Goal: Task Accomplishment & Management: Complete application form

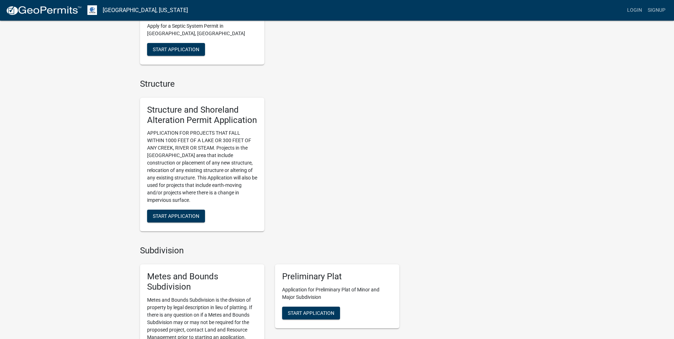
scroll to position [425, 0]
click at [181, 213] on span "Start Application" at bounding box center [176, 216] width 47 height 6
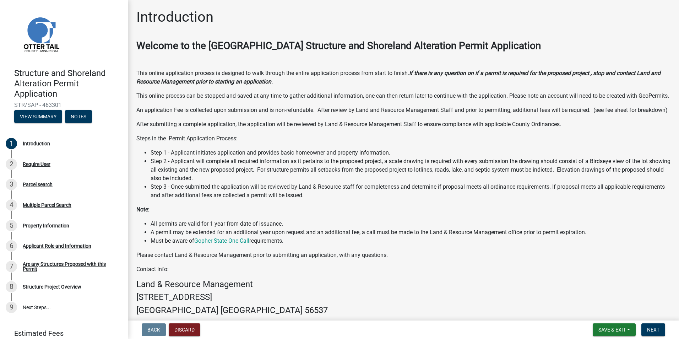
scroll to position [0, 0]
click at [654, 331] on span "Next" at bounding box center [653, 330] width 12 height 6
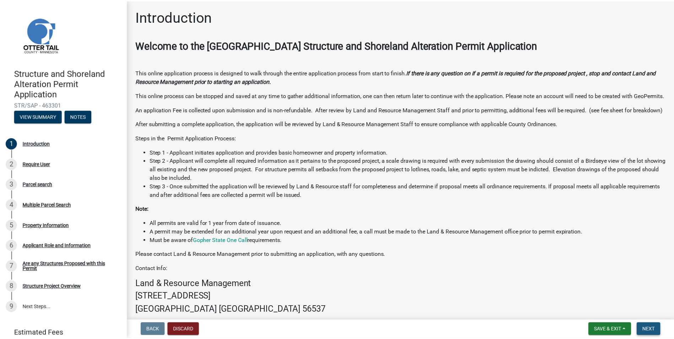
scroll to position [0, 0]
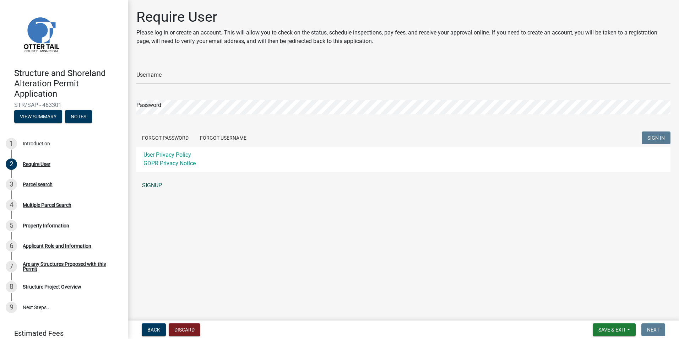
click at [150, 187] on link "SIGNUP" at bounding box center [403, 185] width 534 height 14
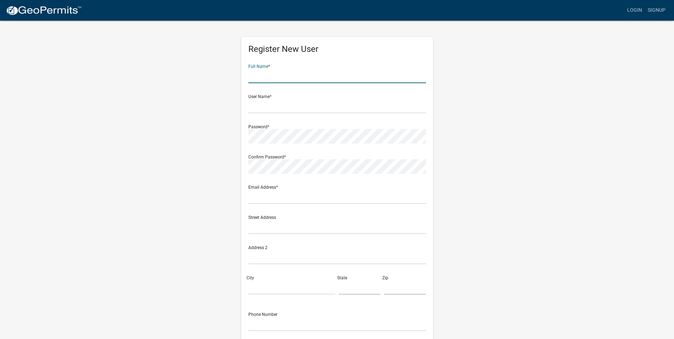
click at [289, 77] on input "text" at bounding box center [337, 76] width 178 height 15
type input "[PERSON_NAME]"
type input "[EMAIL_ADDRESS][PERSON_NAME][DOMAIN_NAME]"
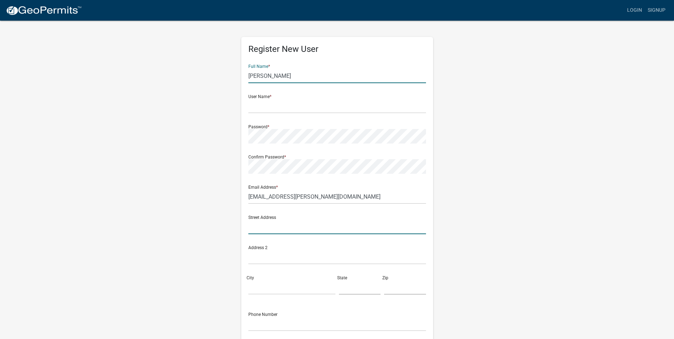
type input "[STREET_ADDRESS]"
type input "Richville"
type input "Minnesota"
type input "56576"
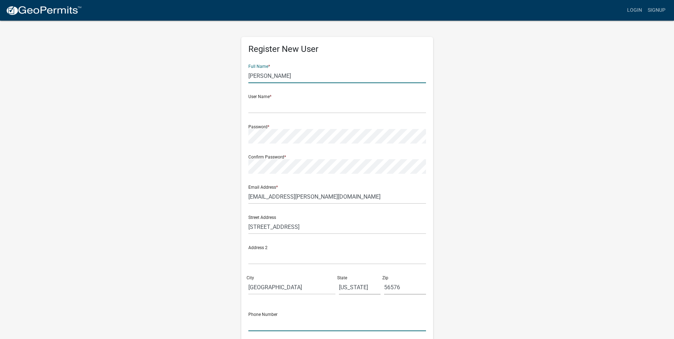
type input "7013719525"
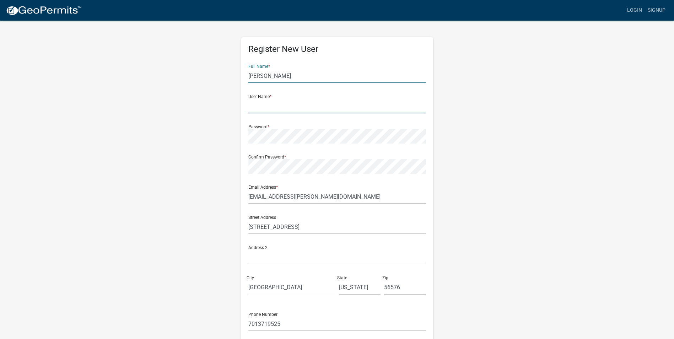
click at [294, 104] on input "text" at bounding box center [337, 106] width 178 height 15
type input "[EMAIL_ADDRESS][PERSON_NAME][DOMAIN_NAME]"
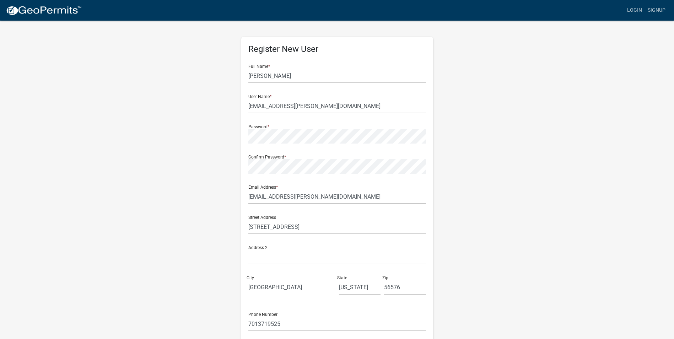
click at [282, 127] on div "Password *" at bounding box center [337, 131] width 178 height 25
click at [269, 174] on form "Full Name * Michael Moe User Name * mkmoe@arvig.net Password * Confirm Password…" at bounding box center [337, 211] width 178 height 304
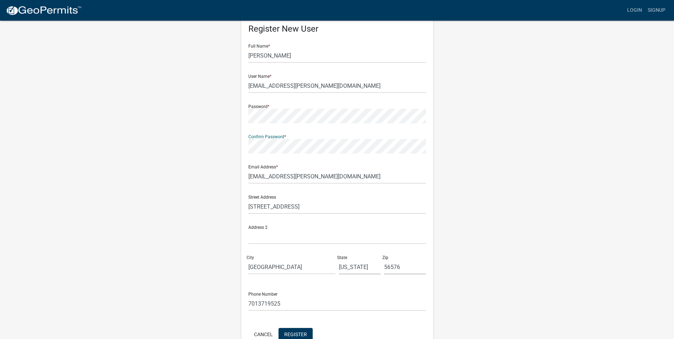
scroll to position [61, 0]
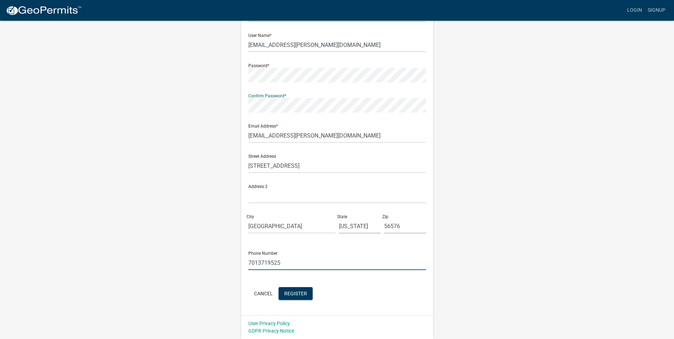
click at [284, 262] on input "7013719525" at bounding box center [337, 262] width 178 height 15
type input "7013712075"
click at [515, 219] on div "Register New User Full Name * Michael Moe User Name * mkmoe@arvig.net Password …" at bounding box center [337, 149] width 405 height 380
click at [296, 293] on span "Register" at bounding box center [295, 293] width 23 height 6
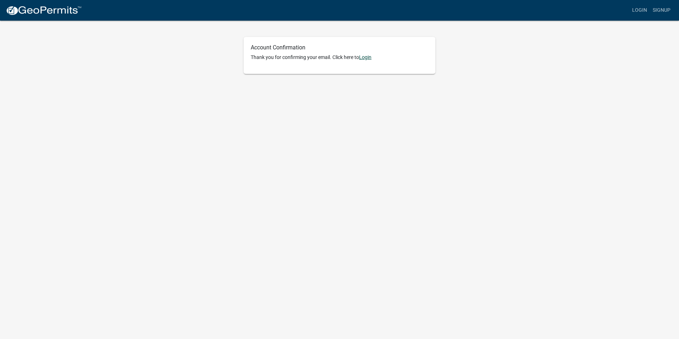
click at [366, 58] on link "Login" at bounding box center [365, 57] width 12 height 6
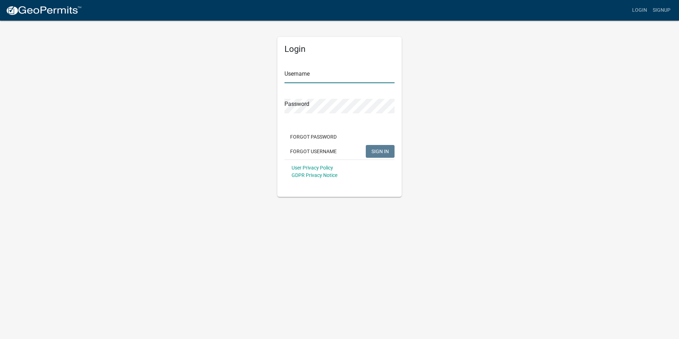
click at [334, 78] on input "Username" at bounding box center [340, 76] width 110 height 15
type input "[EMAIL_ADDRESS][PERSON_NAME][DOMAIN_NAME]"
click at [381, 152] on span "SIGN IN" at bounding box center [380, 151] width 17 height 6
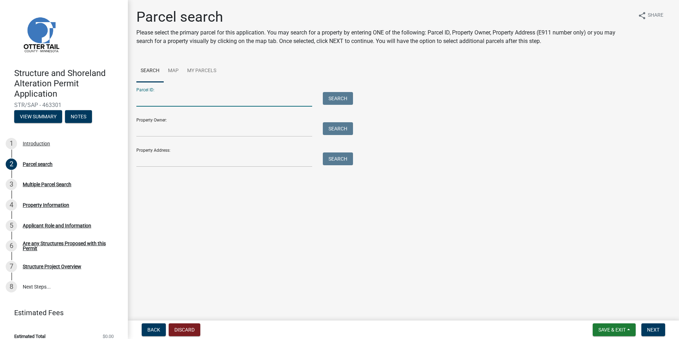
click at [214, 102] on input "Parcel ID:" at bounding box center [224, 99] width 176 height 15
type input "14000260204001"
click at [173, 130] on input "Property Owner:" at bounding box center [224, 129] width 176 height 15
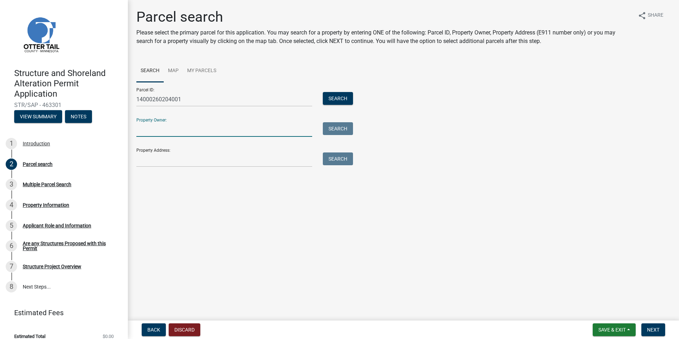
type input "[PERSON_NAME]"
type input "[STREET_ADDRESS]"
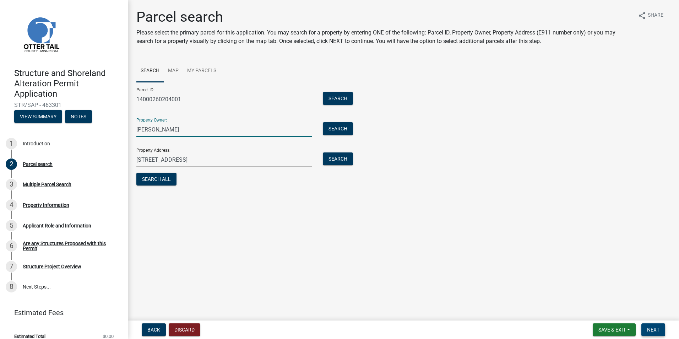
click at [651, 329] on span "Next" at bounding box center [653, 330] width 12 height 6
click at [183, 129] on input "[PERSON_NAME]" at bounding box center [224, 129] width 176 height 15
click at [338, 130] on button "Search" at bounding box center [338, 128] width 30 height 13
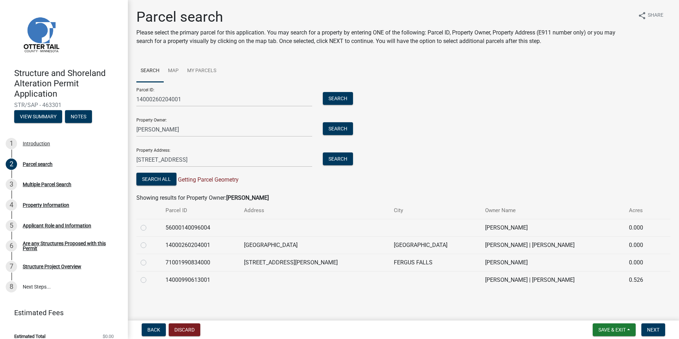
click at [149, 241] on label at bounding box center [149, 241] width 0 height 0
click at [149, 244] on input "radio" at bounding box center [151, 243] width 5 height 5
radio input "true"
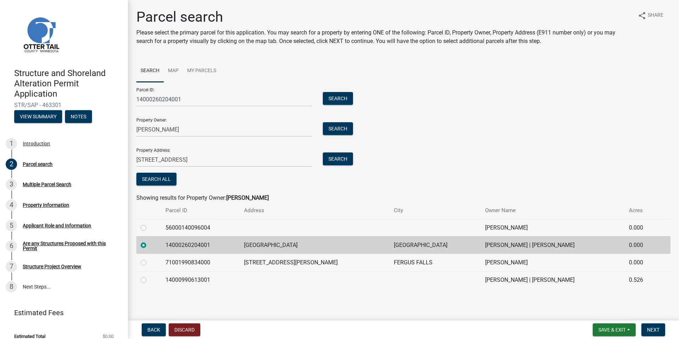
click at [149, 276] on label at bounding box center [149, 276] width 0 height 0
click at [149, 280] on input "radio" at bounding box center [151, 278] width 5 height 5
radio input "true"
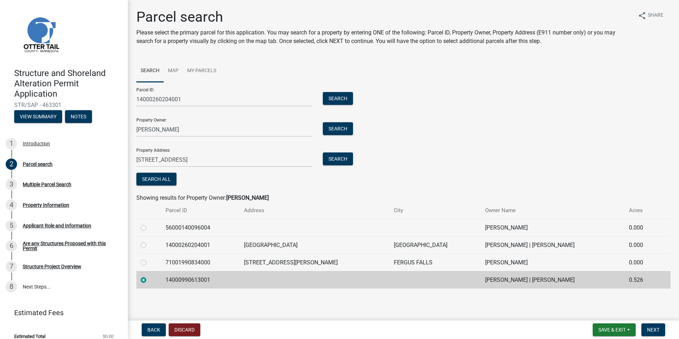
click at [149, 241] on label at bounding box center [149, 241] width 0 height 0
click at [149, 244] on input "radio" at bounding box center [151, 243] width 5 height 5
radio input "true"
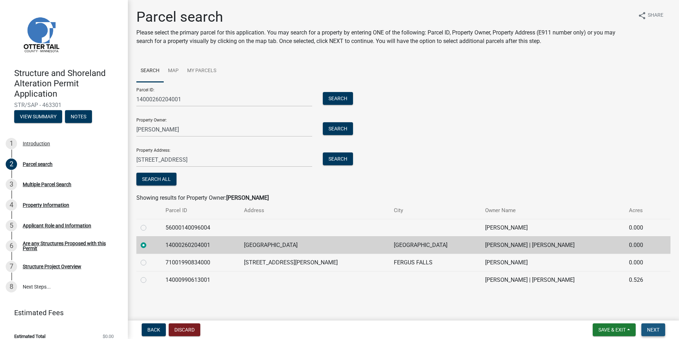
click at [654, 330] on span "Next" at bounding box center [653, 330] width 12 height 6
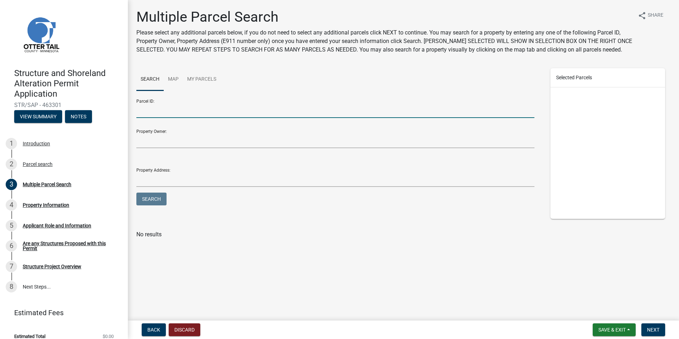
click at [162, 111] on input "Parcel ID:" at bounding box center [335, 110] width 398 height 15
type input "14000990613001"
click at [284, 230] on div at bounding box center [403, 224] width 534 height 11
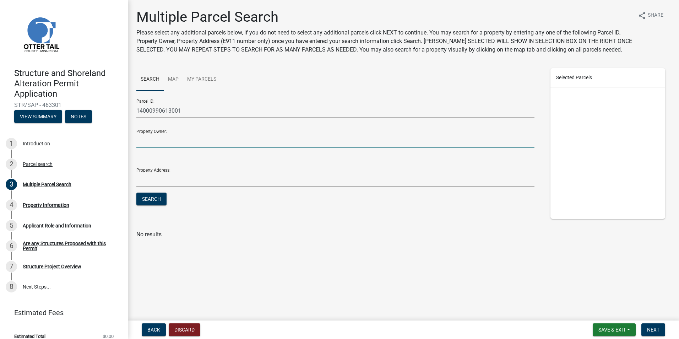
click at [173, 138] on input "Property Owner:" at bounding box center [335, 141] width 398 height 15
click at [143, 141] on input "Property Owner:" at bounding box center [335, 141] width 398 height 15
type input "m"
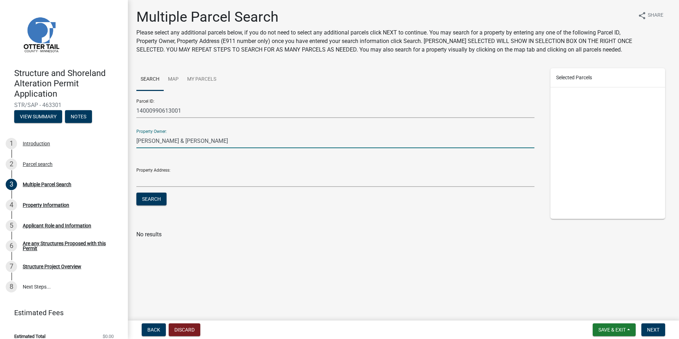
type input "[PERSON_NAME] & [PERSON_NAME]"
click at [161, 177] on input "Property Address:" at bounding box center [335, 179] width 398 height 15
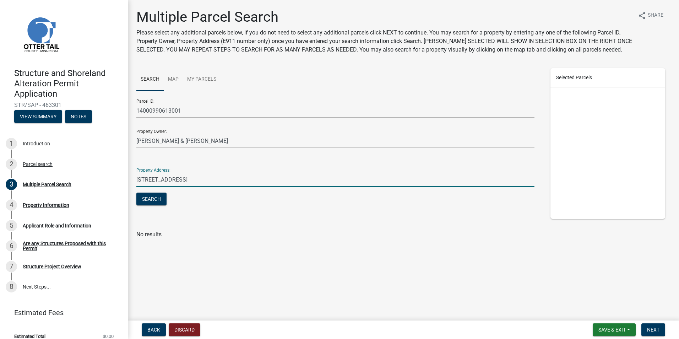
type input "[STREET_ADDRESS]"
click at [150, 202] on button "Search" at bounding box center [151, 199] width 30 height 13
click at [152, 198] on button "Search" at bounding box center [151, 199] width 30 height 13
click at [648, 329] on span "Next" at bounding box center [653, 330] width 12 height 6
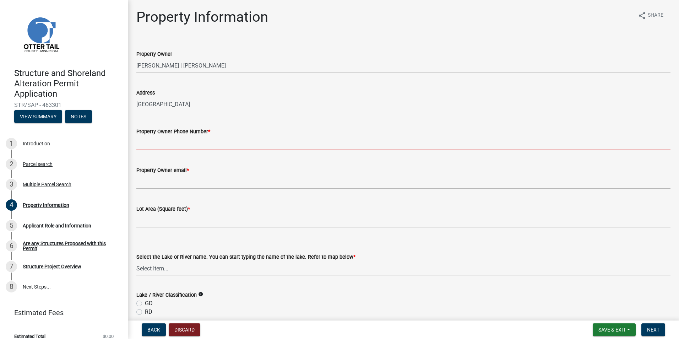
click at [226, 136] on input "Property Owner Phone Number *" at bounding box center [403, 143] width 534 height 15
type input "7013712075"
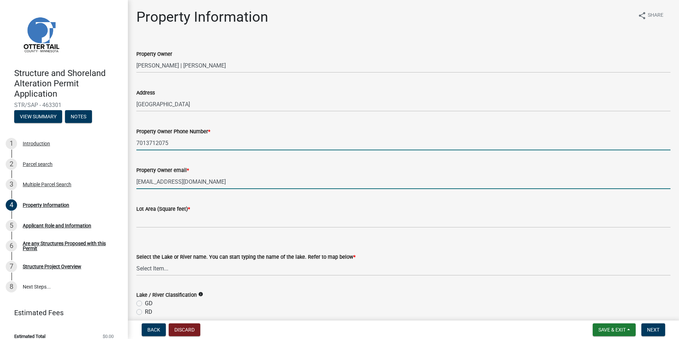
click at [207, 181] on input "[EMAIL_ADDRESS][DOMAIN_NAME]" at bounding box center [403, 181] width 534 height 15
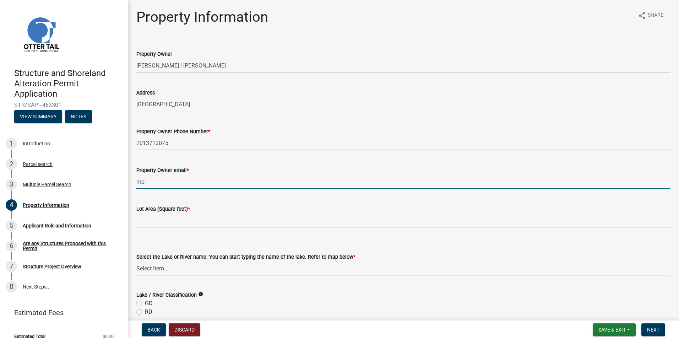
type input "m"
type input "[EMAIL_ADDRESS][PERSON_NAME][DOMAIN_NAME]"
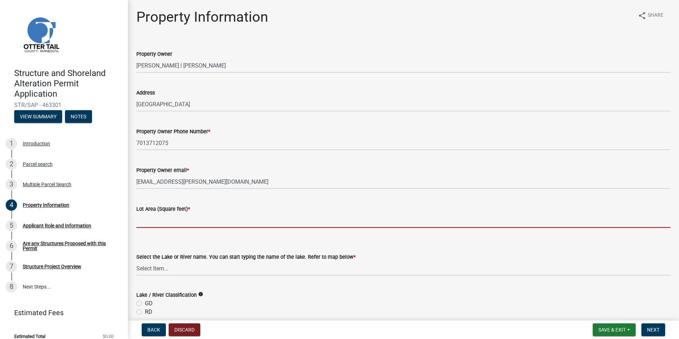
click at [188, 225] on input "text" at bounding box center [403, 220] width 534 height 15
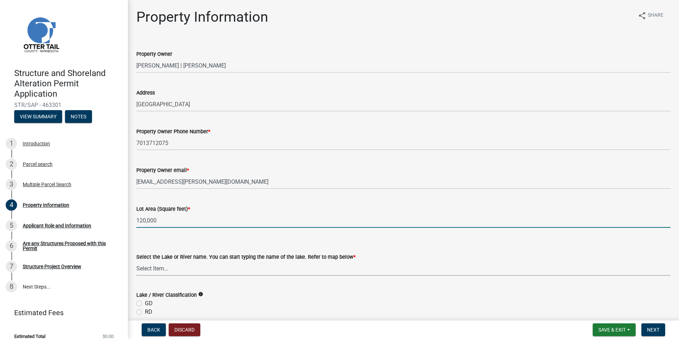
click at [183, 268] on select "Select Item... None [PERSON_NAME] 56-031 [PERSON_NAME] 56-118 [PERSON_NAME] 56-…" at bounding box center [403, 268] width 534 height 15
type input "120000"
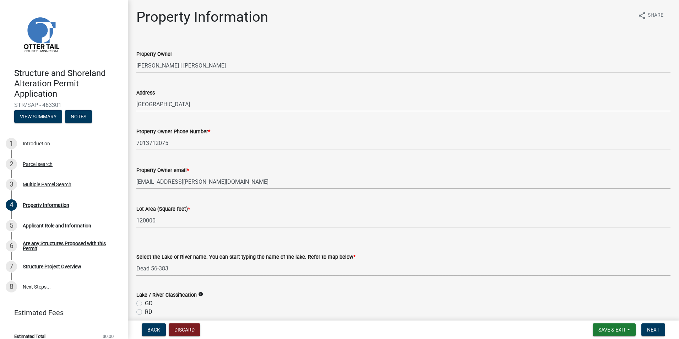
click at [136, 261] on select "Select Item... None [PERSON_NAME] 56-031 [PERSON_NAME] 56-118 [PERSON_NAME] 56-…" at bounding box center [403, 268] width 534 height 15
select select "da3f784e-0010-43cd-bd09-4cbc046e05e4"
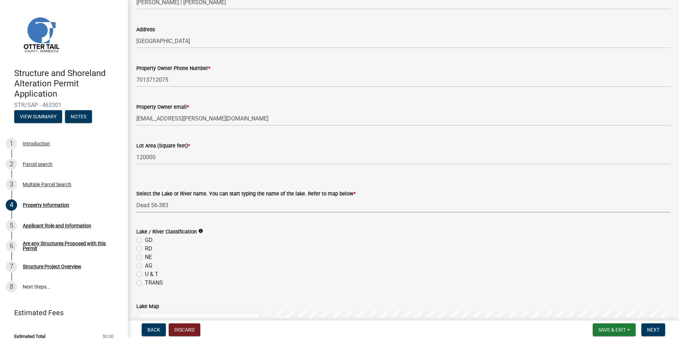
scroll to position [109, 0]
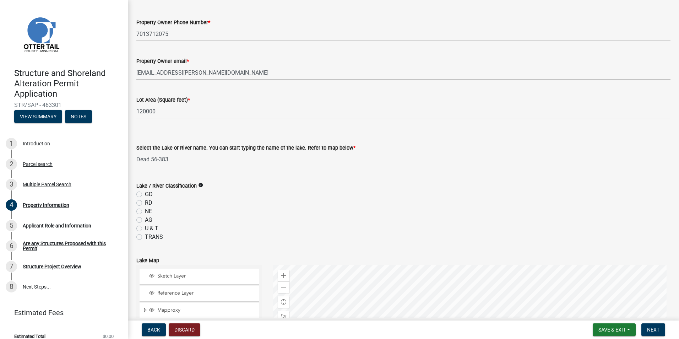
click at [145, 212] on label "NE" at bounding box center [148, 211] width 7 height 9
click at [145, 212] on input "NE" at bounding box center [147, 209] width 5 height 5
radio input "true"
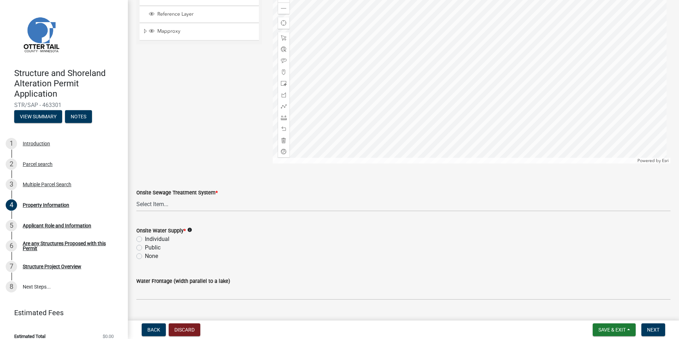
scroll to position [404, 0]
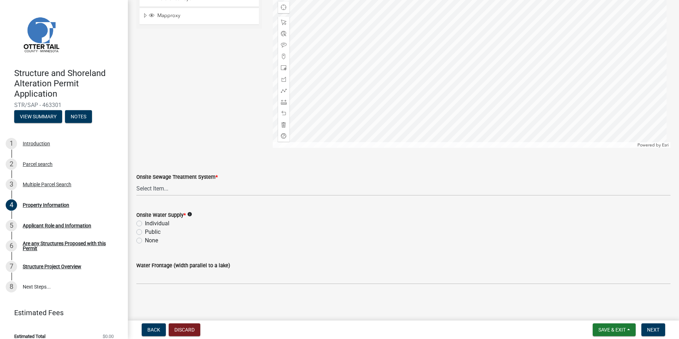
click at [145, 223] on label "Individual" at bounding box center [157, 223] width 25 height 9
click at [145, 223] on input "Individual" at bounding box center [147, 221] width 5 height 5
radio input "true"
click at [653, 329] on span "Next" at bounding box center [653, 330] width 12 height 6
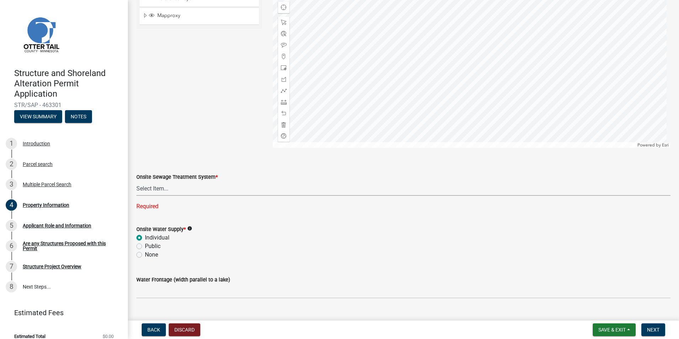
click at [155, 188] on select "Select Item... L&R Certificate of Compliance within 5yrs Compliance Inspection …" at bounding box center [403, 188] width 534 height 15
click at [136, 181] on select "Select Item... L&R Certificate of Compliance within 5yrs Compliance Inspection …" at bounding box center [403, 188] width 534 height 15
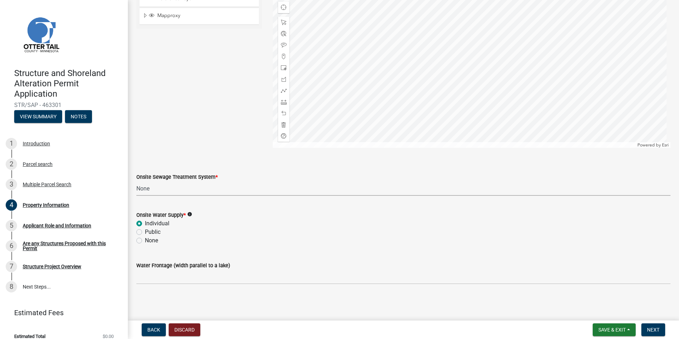
click at [144, 187] on select "Select Item... L&R Certificate of Compliance within 5yrs Compliance Inspection …" at bounding box center [403, 188] width 534 height 15
click at [136, 181] on select "Select Item... L&R Certificate of Compliance within 5yrs Compliance Inspection …" at bounding box center [403, 188] width 534 height 15
select select "bc95ce3f-9706-43bd-97a5-80c1e912429f"
click at [654, 330] on span "Next" at bounding box center [653, 330] width 12 height 6
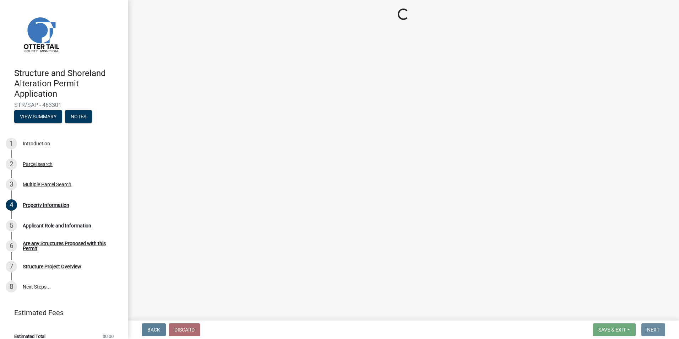
scroll to position [0, 0]
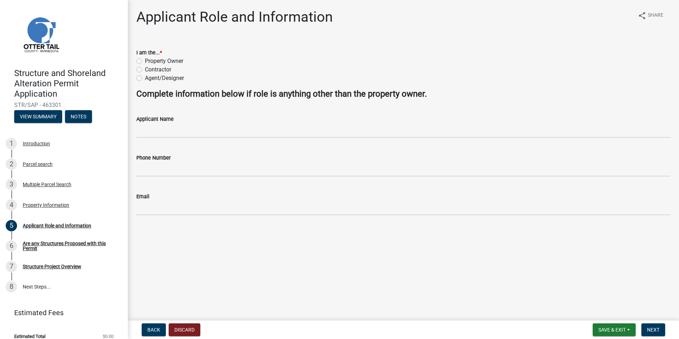
click at [145, 61] on label "Property Owner" at bounding box center [164, 61] width 38 height 9
click at [145, 61] on input "Property Owner" at bounding box center [147, 59] width 5 height 5
radio input "true"
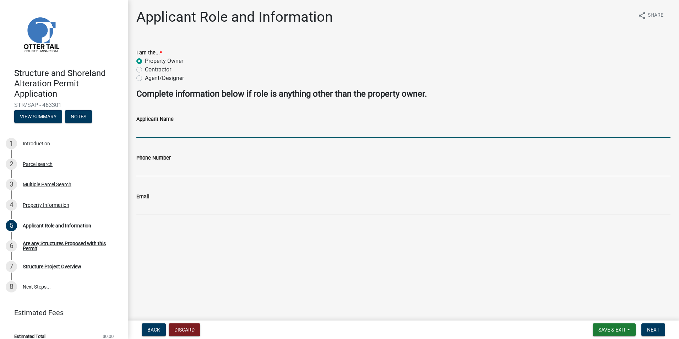
click at [174, 128] on input "Applicant Name" at bounding box center [403, 130] width 534 height 15
type input "[PERSON_NAME]"
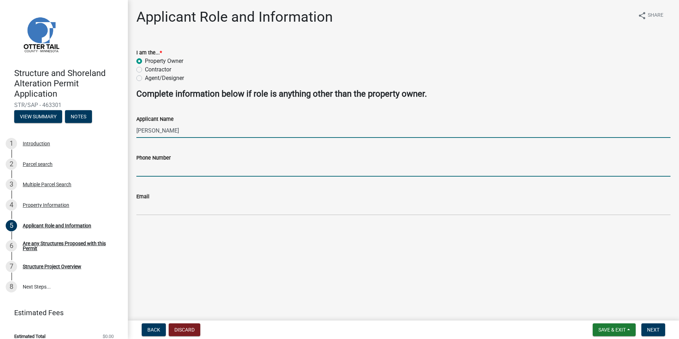
click at [151, 173] on input "Phone Number" at bounding box center [403, 169] width 534 height 15
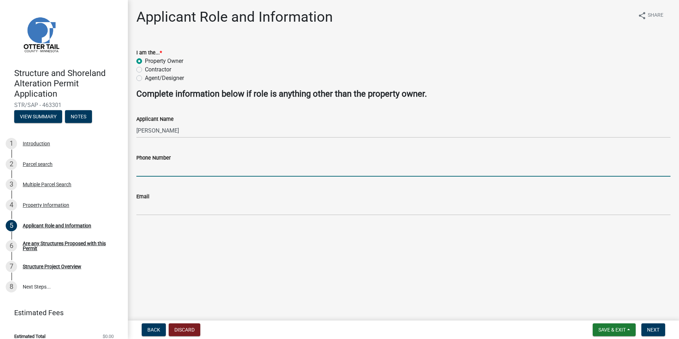
type input "7013712075"
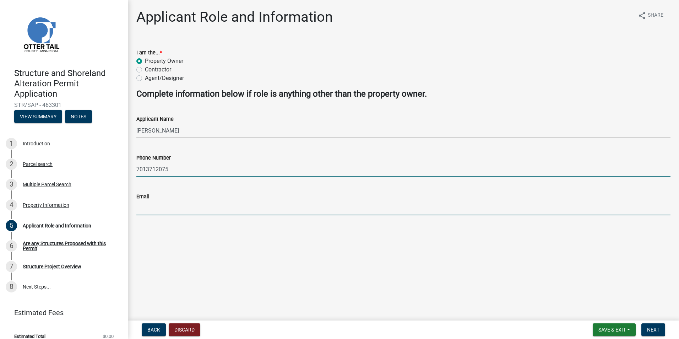
type input "[EMAIL_ADDRESS][PERSON_NAME][DOMAIN_NAME]"
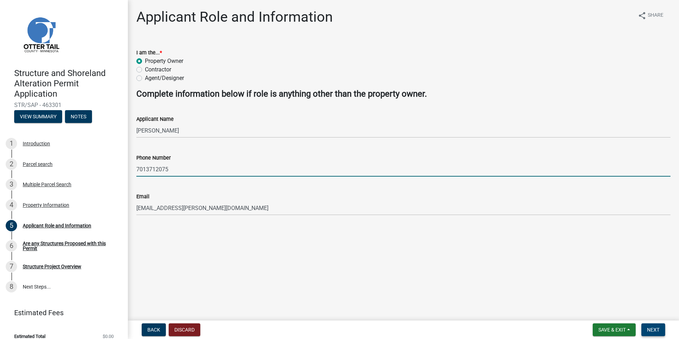
click at [649, 332] on span "Next" at bounding box center [653, 330] width 12 height 6
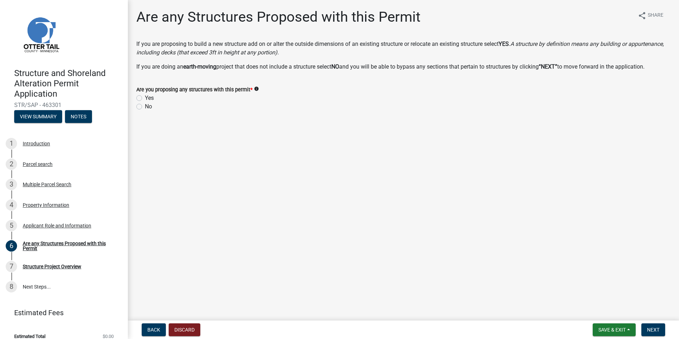
click at [145, 98] on label "Yes" at bounding box center [149, 98] width 9 height 9
click at [145, 98] on input "Yes" at bounding box center [147, 96] width 5 height 5
radio input "true"
click at [651, 333] on button "Next" at bounding box center [654, 329] width 24 height 13
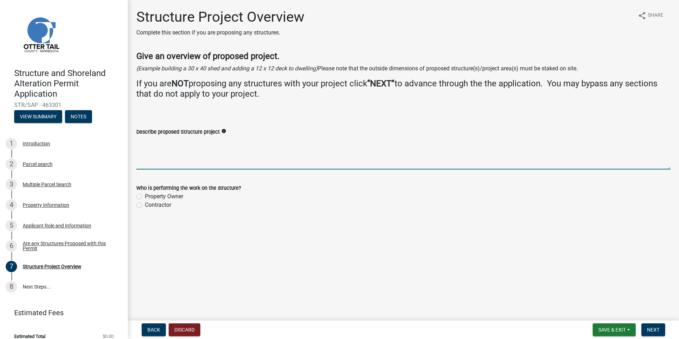
click at [180, 150] on textarea "Describe proposed Structure project" at bounding box center [403, 152] width 534 height 33
type textarea "14x16 shed"
click at [145, 197] on label "Property Owner" at bounding box center [164, 196] width 38 height 9
click at [145, 197] on input "Property Owner" at bounding box center [147, 194] width 5 height 5
radio input "true"
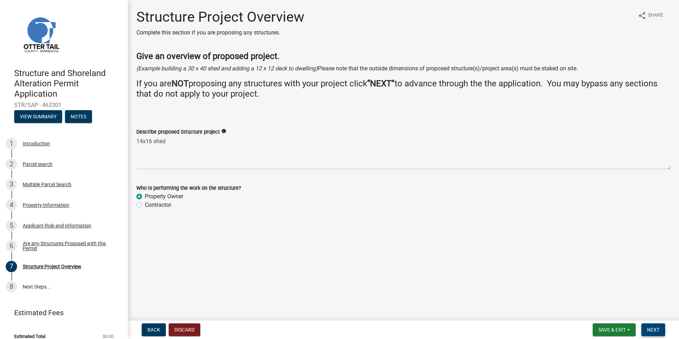
click at [655, 329] on span "Next" at bounding box center [653, 330] width 12 height 6
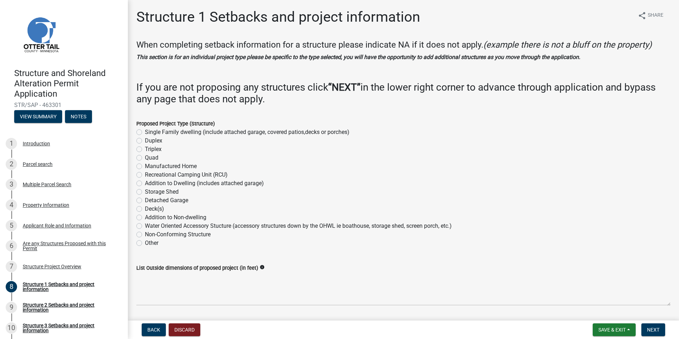
click at [145, 193] on label "Storage Shed" at bounding box center [162, 192] width 34 height 9
click at [145, 192] on input "Storage Shed" at bounding box center [147, 190] width 5 height 5
radio input "true"
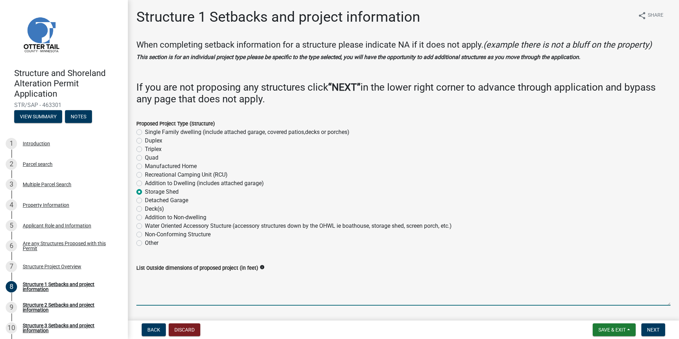
click at [269, 274] on textarea "List Outside dimensions of proposed project (in feet)" at bounding box center [403, 288] width 534 height 33
type textarea "14x16"
click at [657, 332] on span "Next" at bounding box center [653, 330] width 12 height 6
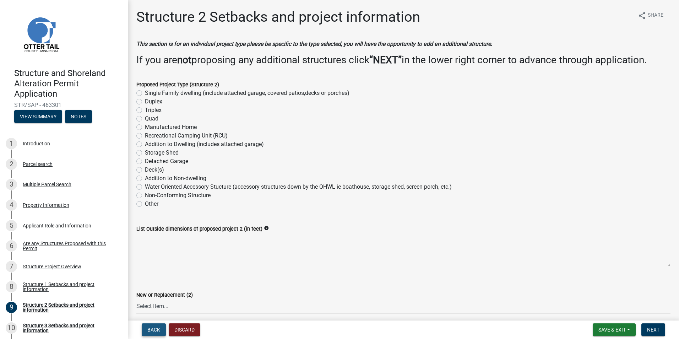
click at [151, 330] on span "Back" at bounding box center [153, 330] width 13 height 6
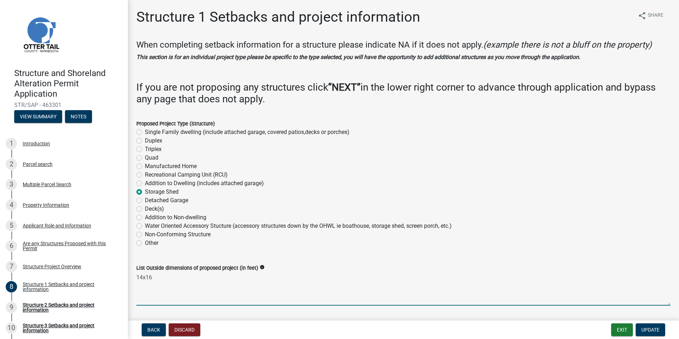
click at [142, 276] on textarea "14x16" at bounding box center [403, 288] width 534 height 33
type textarea "12x16"
click at [647, 329] on span "Update" at bounding box center [651, 330] width 18 height 6
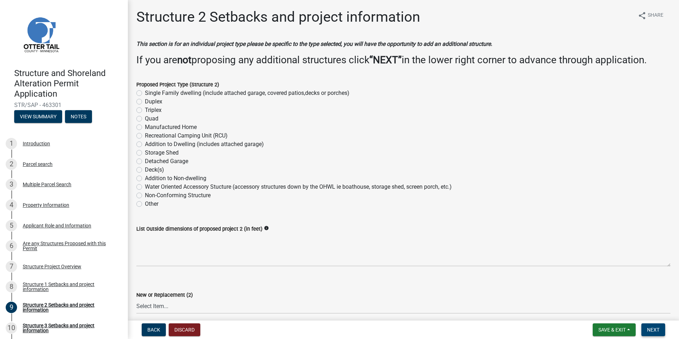
click at [655, 330] on span "Next" at bounding box center [653, 330] width 12 height 6
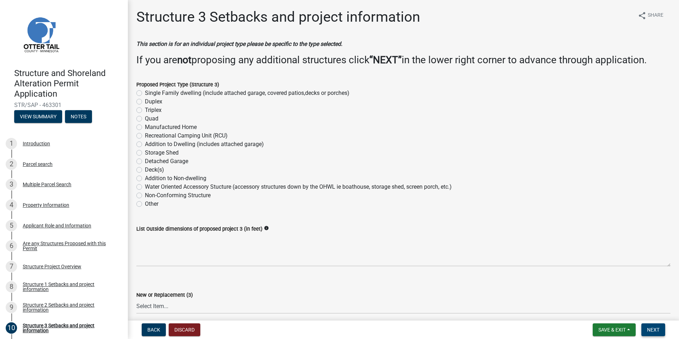
click at [652, 329] on span "Next" at bounding box center [653, 330] width 12 height 6
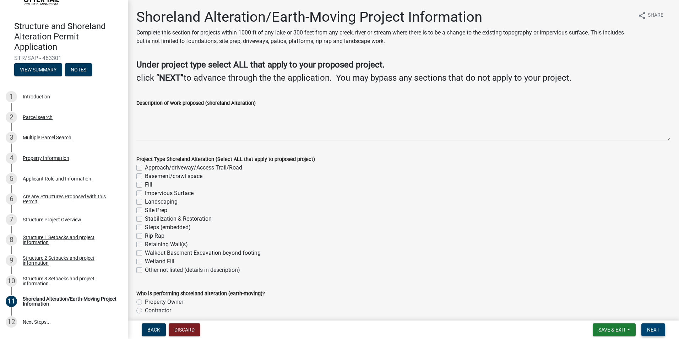
scroll to position [90, 0]
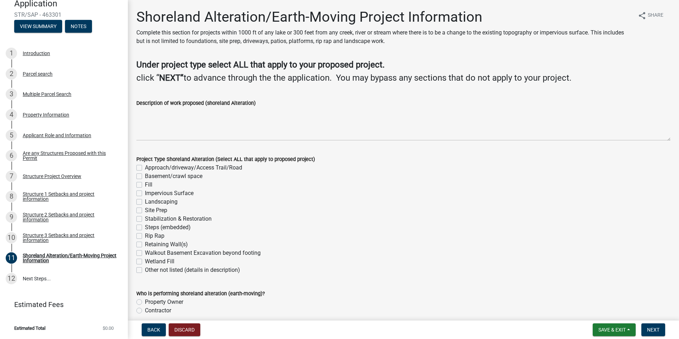
click at [145, 210] on label "Site Prep" at bounding box center [156, 210] width 22 height 9
click at [145, 210] on input "Site Prep" at bounding box center [147, 208] width 5 height 5
checkbox input "true"
checkbox input "false"
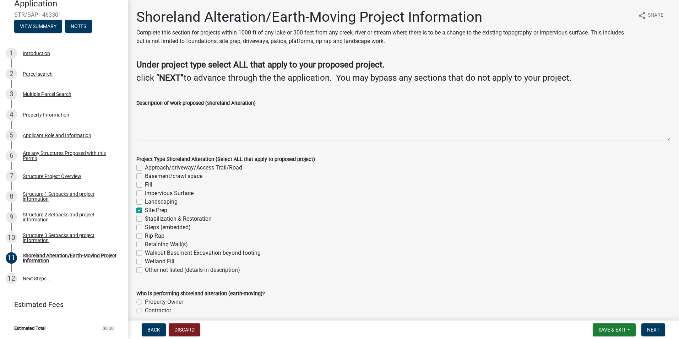
checkbox input "false"
checkbox input "true"
checkbox input "false"
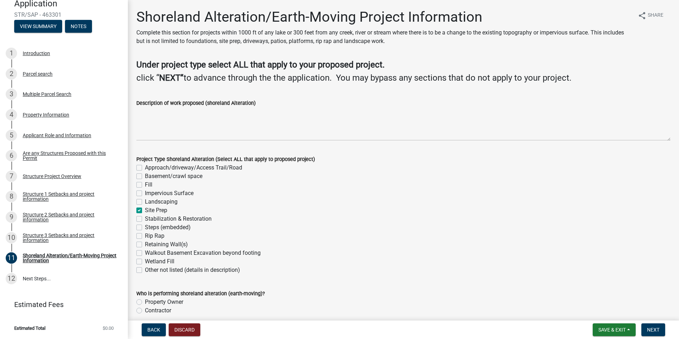
checkbox input "false"
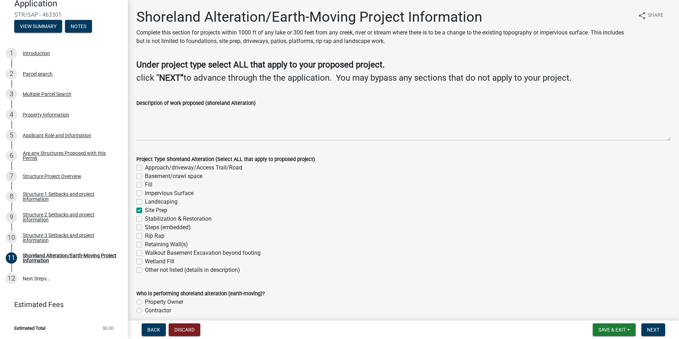
checkbox input "false"
click at [216, 227] on div "Steps (embedded)" at bounding box center [403, 227] width 534 height 9
click at [217, 227] on div "Steps (embedded)" at bounding box center [403, 227] width 534 height 9
click at [145, 303] on label "Property Owner" at bounding box center [164, 302] width 38 height 9
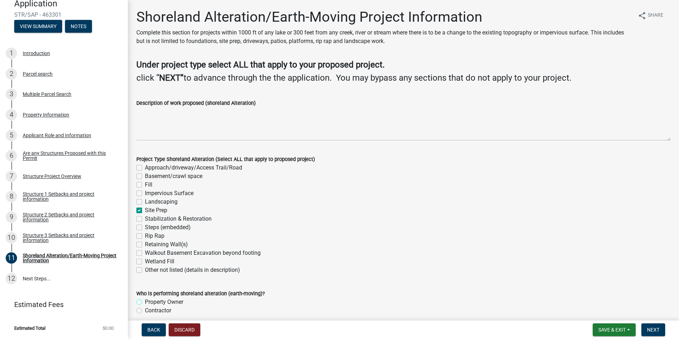
click at [145, 302] on input "Property Owner" at bounding box center [147, 300] width 5 height 5
radio input "true"
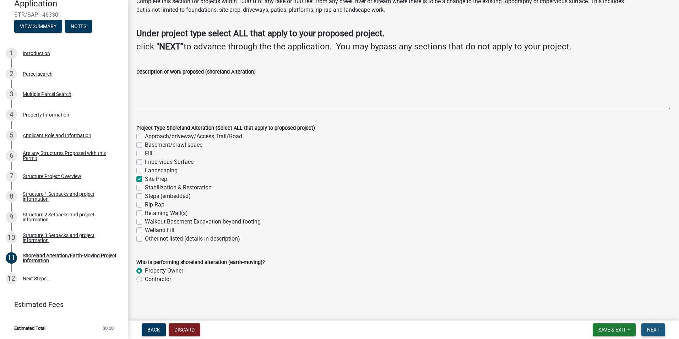
click at [652, 331] on span "Next" at bounding box center [653, 330] width 12 height 6
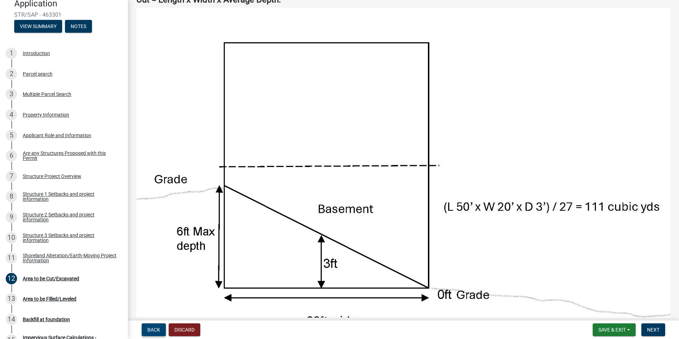
scroll to position [0, 0]
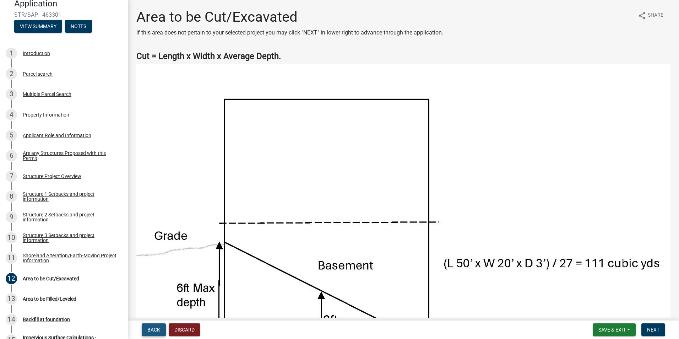
click at [153, 331] on span "Back" at bounding box center [153, 330] width 13 height 6
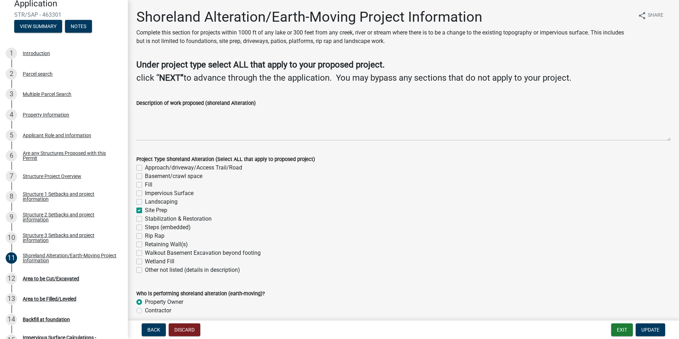
click at [145, 185] on label "Fill" at bounding box center [148, 185] width 7 height 9
click at [145, 185] on input "Fill" at bounding box center [147, 183] width 5 height 5
checkbox input "true"
checkbox input "false"
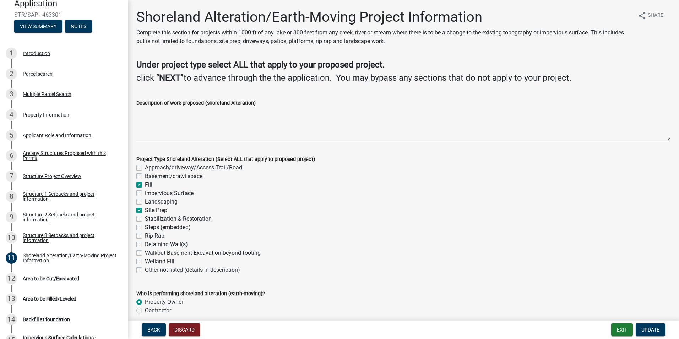
checkbox input "true"
checkbox input "false"
checkbox input "true"
checkbox input "false"
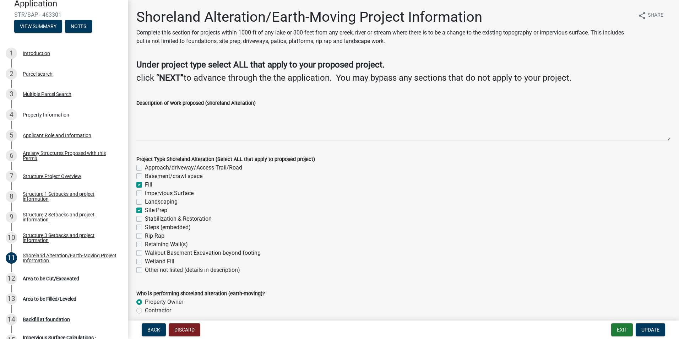
checkbox input "false"
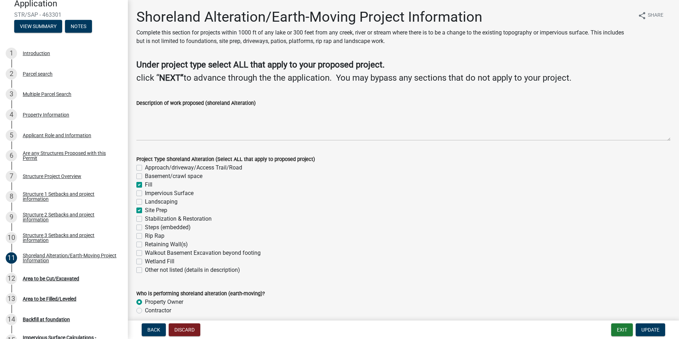
checkbox input "false"
click at [145, 210] on label "Site Prep" at bounding box center [156, 210] width 22 height 9
click at [145, 210] on input "Site Prep" at bounding box center [147, 208] width 5 height 5
checkbox input "false"
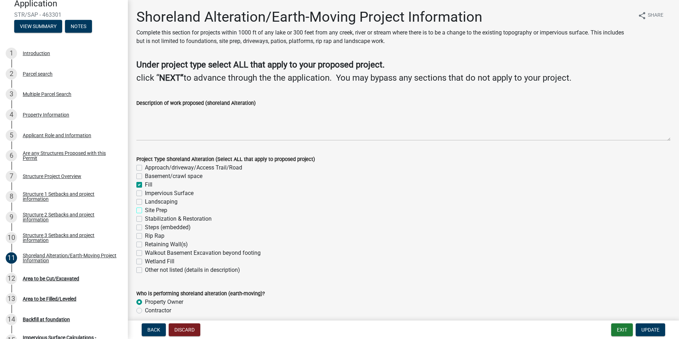
checkbox input "false"
checkbox input "true"
checkbox input "false"
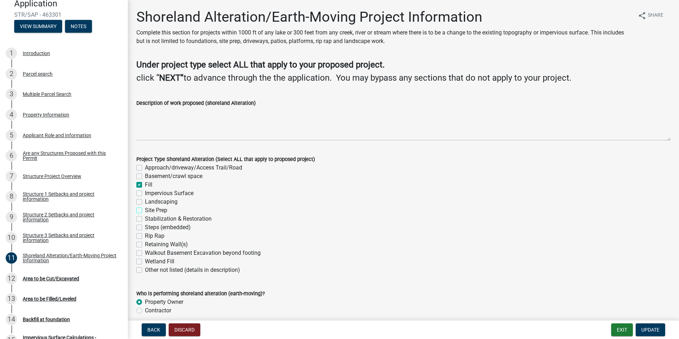
checkbox input "false"
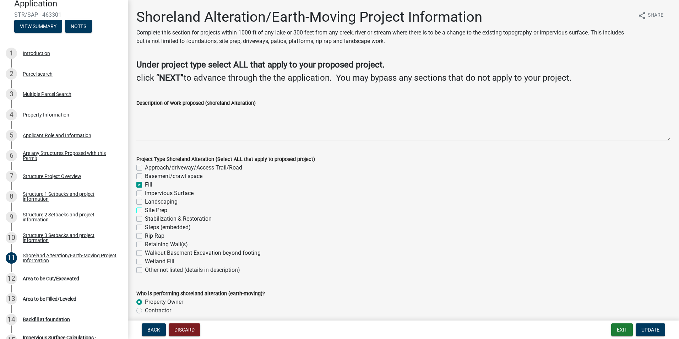
checkbox input "false"
click at [648, 328] on span "Update" at bounding box center [651, 330] width 18 height 6
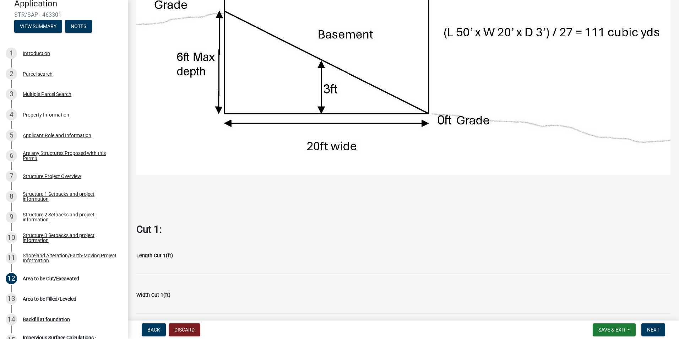
scroll to position [242, 0]
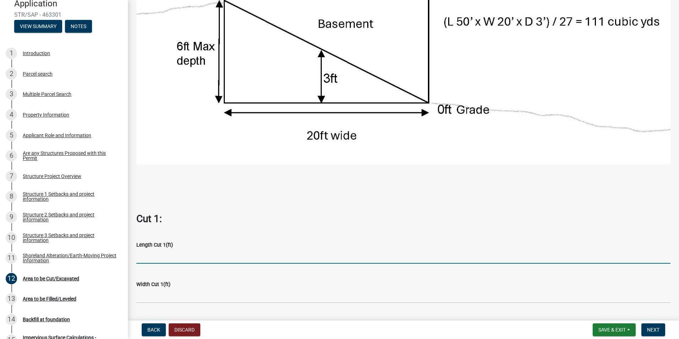
click at [219, 251] on input "text" at bounding box center [403, 256] width 534 height 15
type input "16"
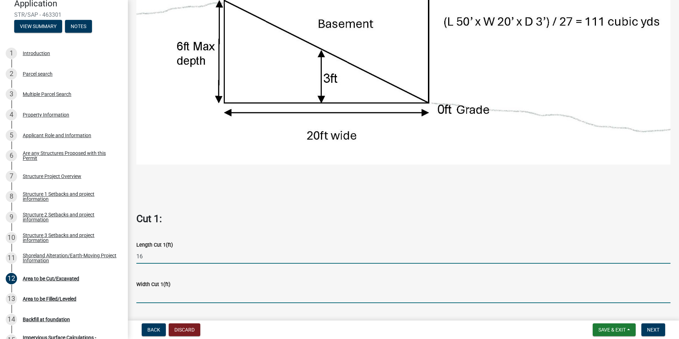
click at [160, 292] on input "text" at bounding box center [403, 296] width 534 height 15
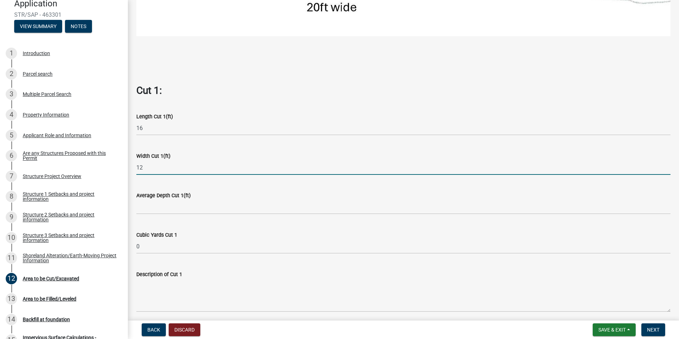
scroll to position [371, 0]
type input "12"
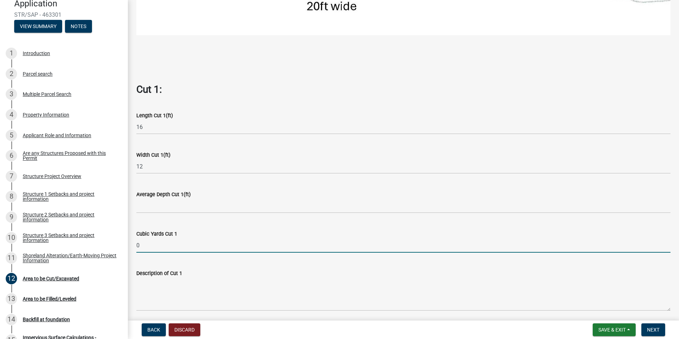
click at [143, 241] on input "0" at bounding box center [403, 245] width 534 height 15
type input "8"
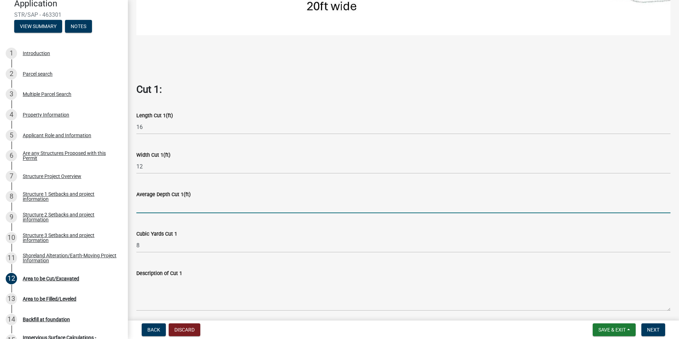
click at [138, 202] on input "text" at bounding box center [403, 206] width 534 height 15
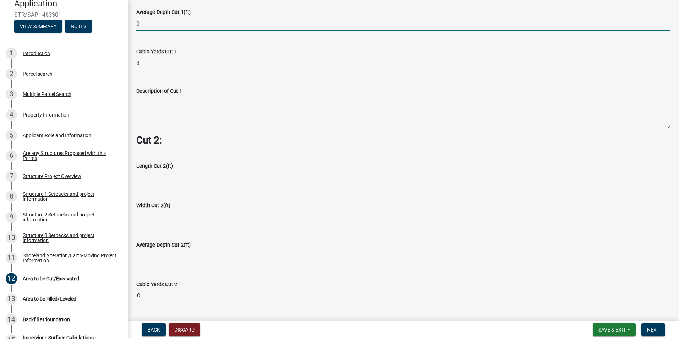
scroll to position [555, 0]
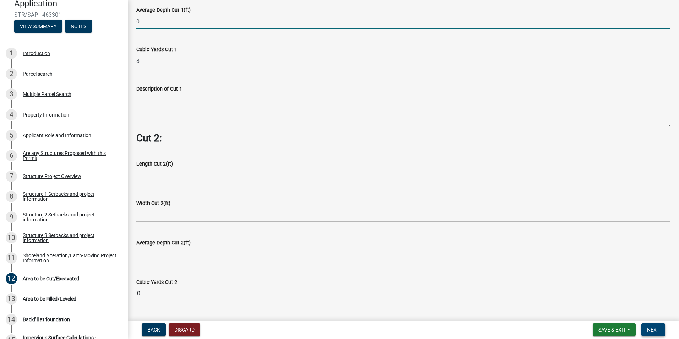
type input "0"
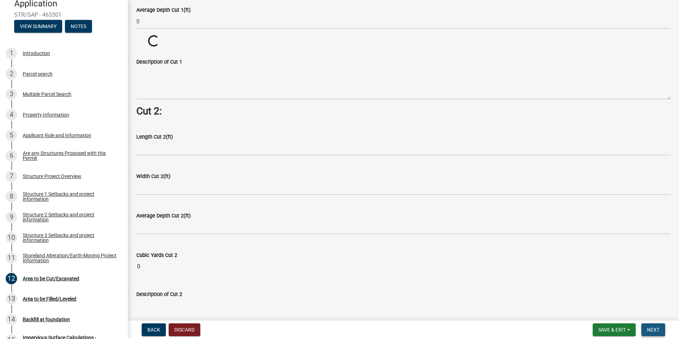
click at [653, 332] on span "Next" at bounding box center [653, 330] width 12 height 6
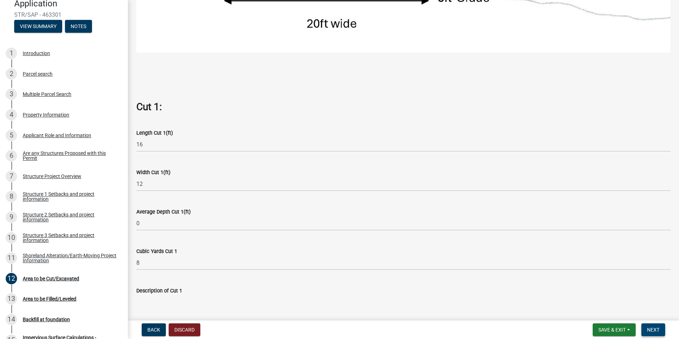
scroll to position [352, 0]
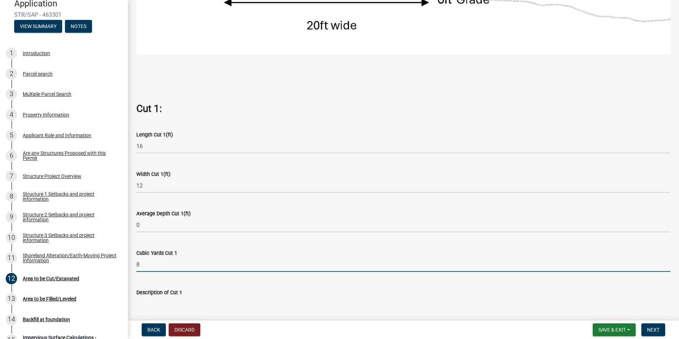
click at [142, 262] on input "8" at bounding box center [403, 264] width 534 height 15
type input "0"
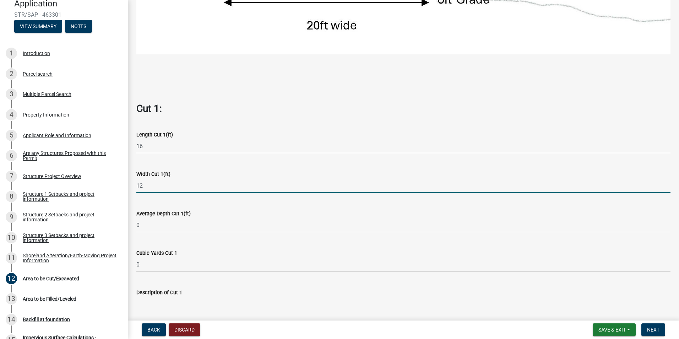
click at [144, 183] on input "12" at bounding box center [403, 185] width 534 height 15
type input "1"
type input "0"
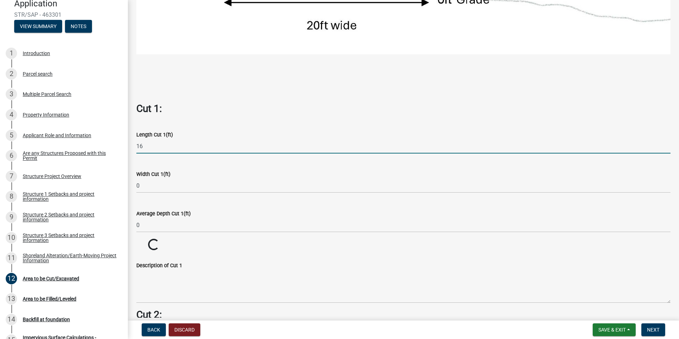
click at [144, 143] on input "16" at bounding box center [403, 146] width 534 height 15
type input "1"
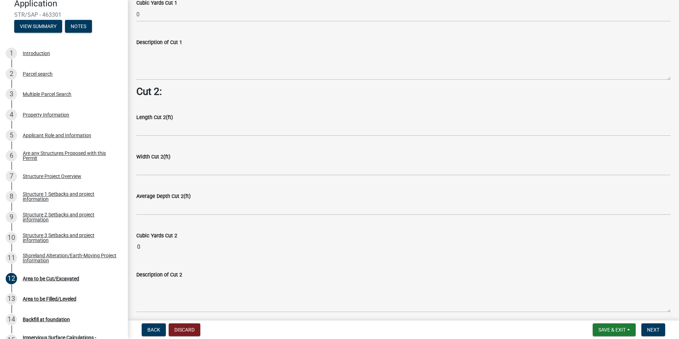
scroll to position [603, 0]
type input "0"
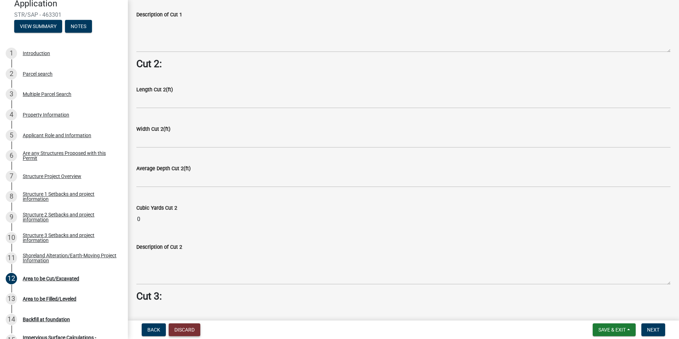
click at [189, 330] on button "Discard" at bounding box center [185, 329] width 32 height 13
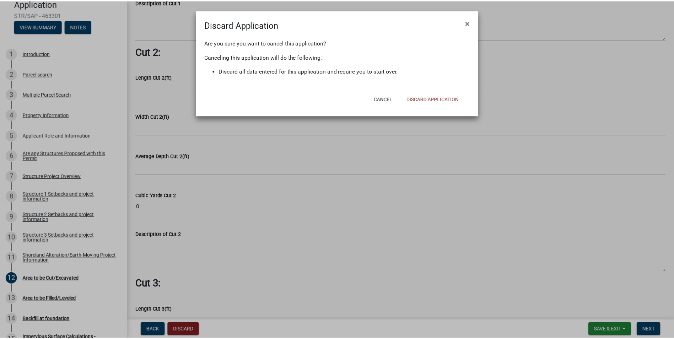
scroll to position [642, 0]
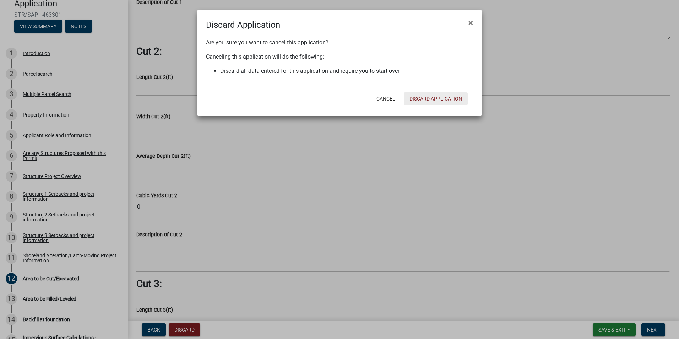
click at [439, 101] on button "Discard Application" at bounding box center [436, 98] width 64 height 13
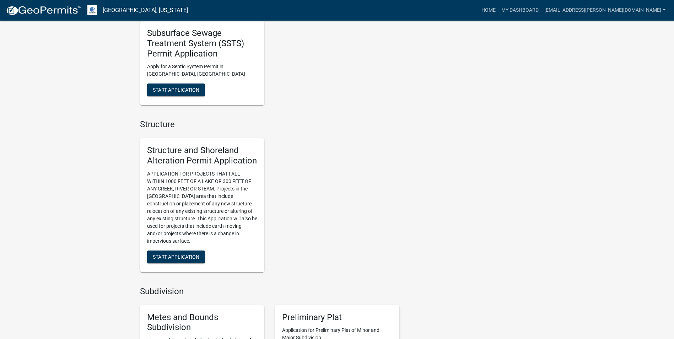
scroll to position [427, 0]
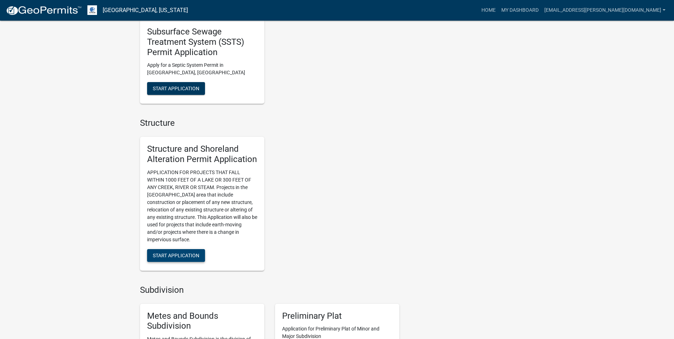
click at [185, 254] on span "Start Application" at bounding box center [176, 255] width 47 height 6
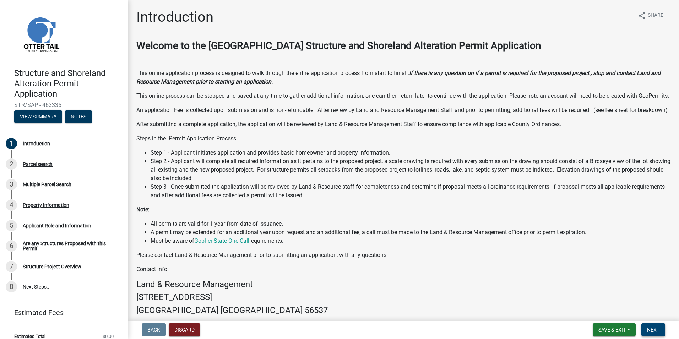
click at [653, 332] on span "Next" at bounding box center [653, 330] width 12 height 6
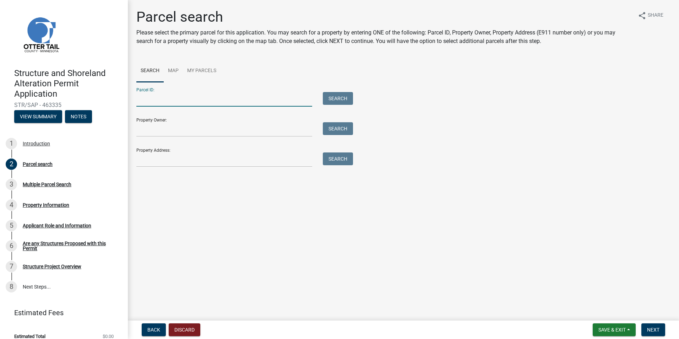
click at [164, 101] on input "Parcel ID:" at bounding box center [224, 99] width 176 height 15
type input "14000990613001"
type input "[PERSON_NAME] & [PERSON_NAME]"
type input "[STREET_ADDRESS]"
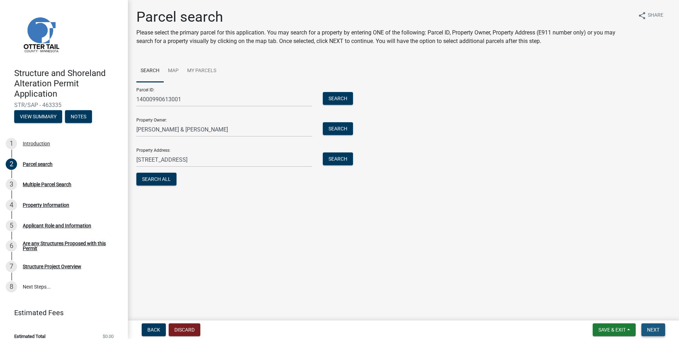
click at [648, 333] on span "Next" at bounding box center [653, 330] width 12 height 6
click at [152, 177] on button "Search All" at bounding box center [156, 179] width 40 height 13
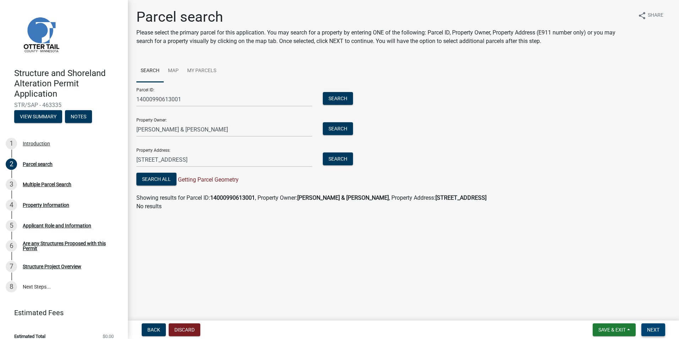
click at [648, 333] on span "Next" at bounding box center [653, 330] width 12 height 6
click at [655, 329] on span "Next" at bounding box center [653, 330] width 12 height 6
click at [183, 103] on input "14000990613001" at bounding box center [224, 99] width 176 height 15
type input "1"
type input "14000260204001"
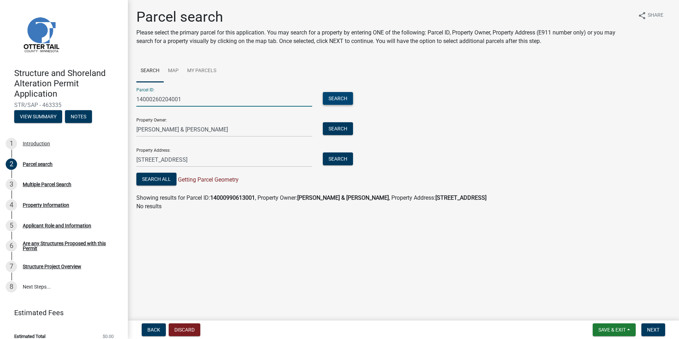
click at [334, 96] on button "Search" at bounding box center [338, 98] width 30 height 13
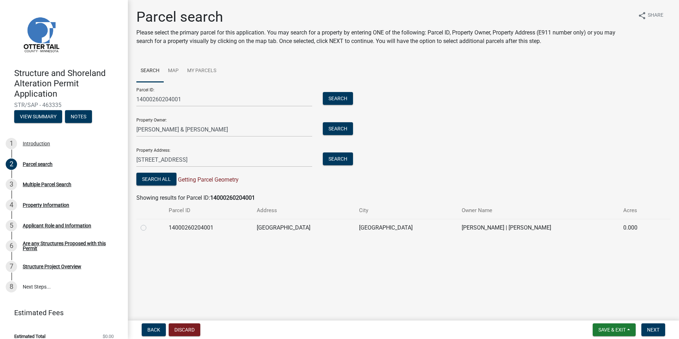
click at [149, 224] on label at bounding box center [149, 224] width 0 height 0
click at [149, 228] on input "radio" at bounding box center [151, 226] width 5 height 5
radio input "true"
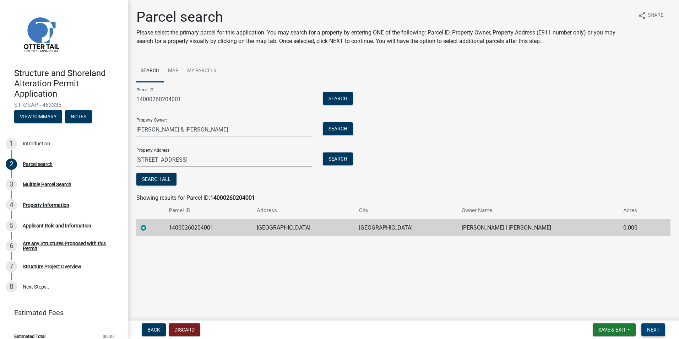
click at [655, 332] on span "Next" at bounding box center [653, 330] width 12 height 6
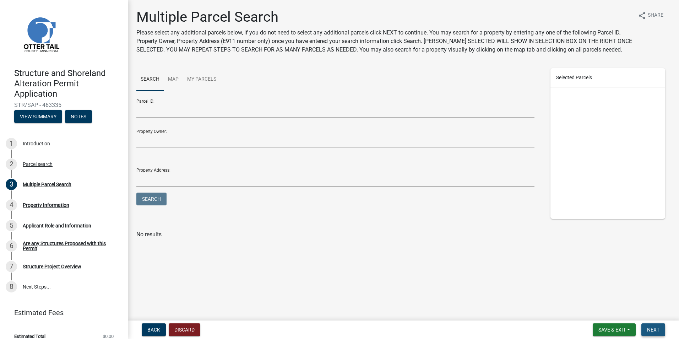
click at [653, 332] on span "Next" at bounding box center [653, 330] width 12 height 6
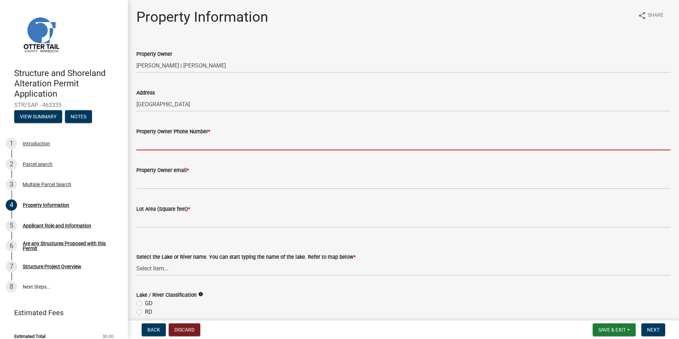
click at [186, 142] on input "Property Owner Phone Number *" at bounding box center [403, 143] width 534 height 15
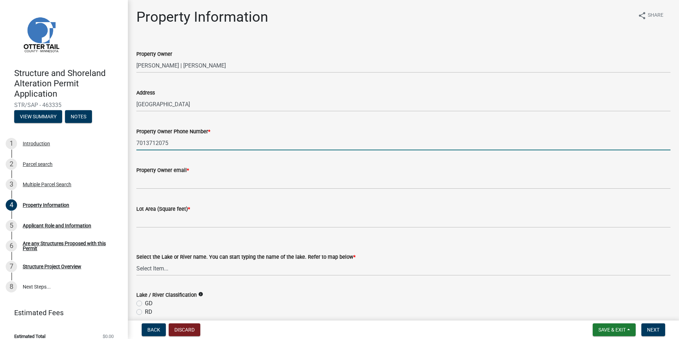
type input "7013712075"
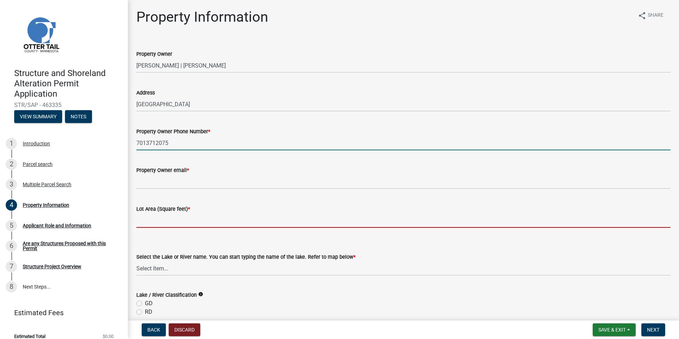
click at [348, 217] on input "text" at bounding box center [403, 220] width 534 height 15
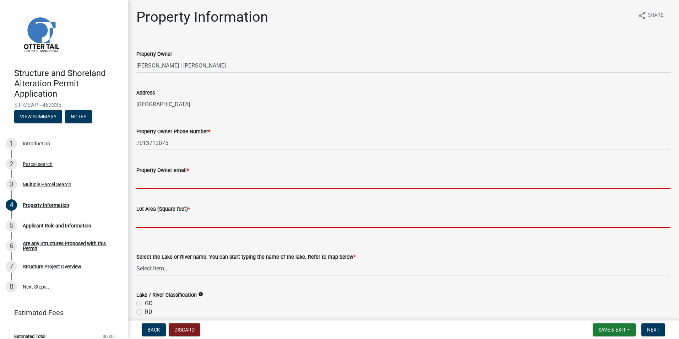
click at [171, 182] on input "Property Owner email *" at bounding box center [403, 181] width 534 height 15
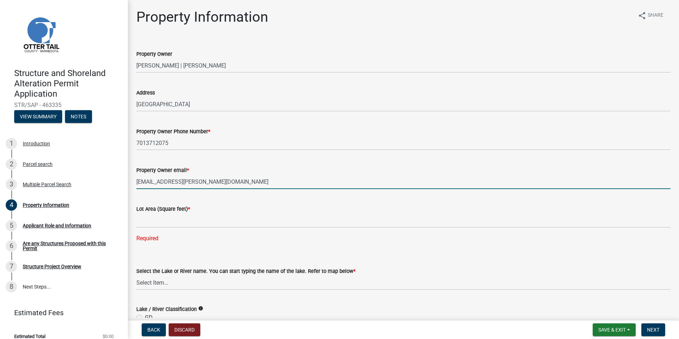
type input "[EMAIL_ADDRESS][PERSON_NAME][DOMAIN_NAME]"
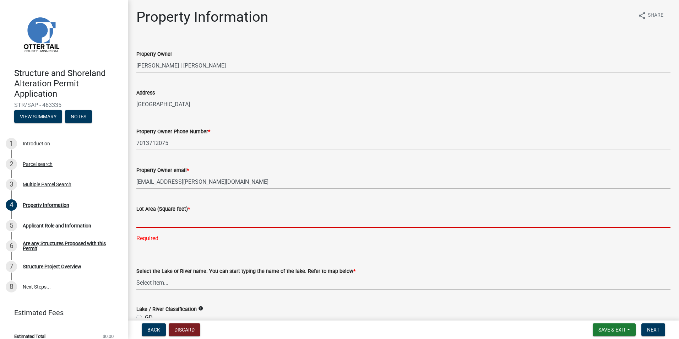
click at [154, 218] on input "text" at bounding box center [403, 220] width 534 height 15
type input "120000"
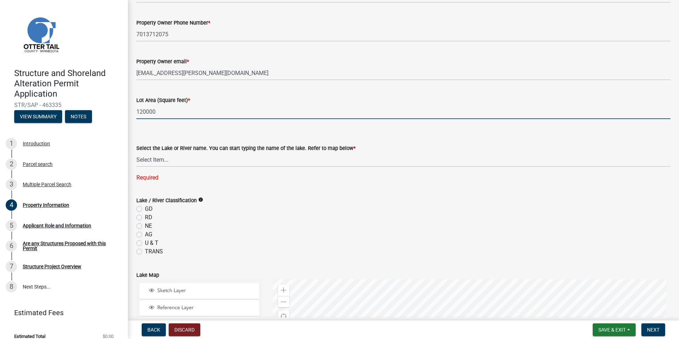
scroll to position [123, 0]
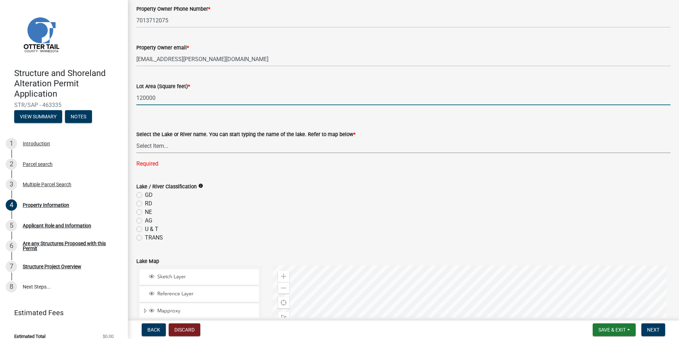
click at [164, 147] on select "Select Item... None [PERSON_NAME] 56-031 [PERSON_NAME] 56-118 [PERSON_NAME] 56-…" at bounding box center [403, 146] width 534 height 15
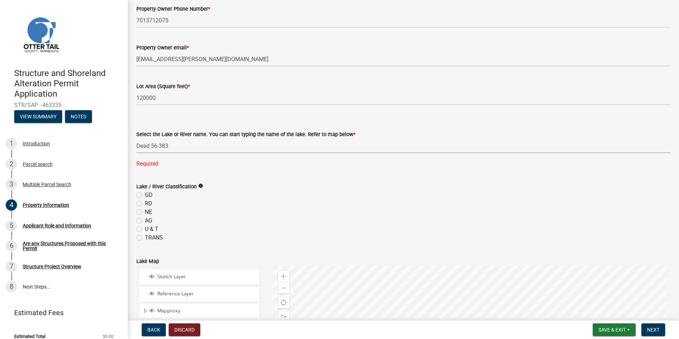
click at [136, 139] on select "Select Item... None [PERSON_NAME] 56-031 [PERSON_NAME] 56-118 [PERSON_NAME] 56-…" at bounding box center [403, 146] width 534 height 15
select select "da3f784e-0010-43cd-bd09-4cbc046e05e4"
click at [145, 198] on label "NE" at bounding box center [148, 198] width 7 height 9
click at [145, 198] on input "NE" at bounding box center [147, 196] width 5 height 5
radio input "true"
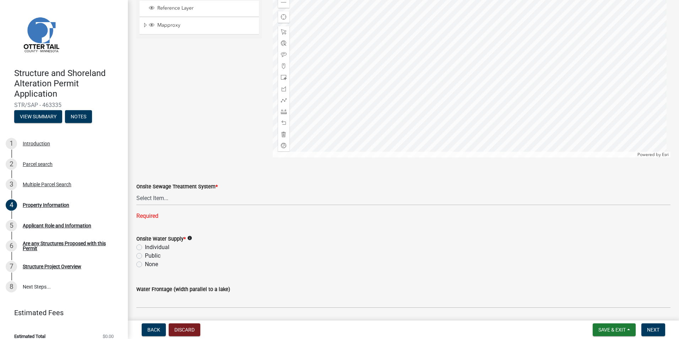
scroll to position [418, 0]
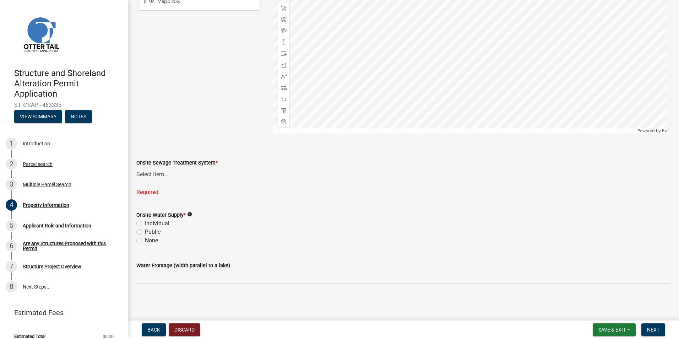
click at [145, 222] on label "Individual" at bounding box center [157, 223] width 25 height 9
click at [145, 222] on input "Individual" at bounding box center [147, 221] width 5 height 5
radio input "true"
click at [154, 166] on div "Onsite Sewage Treatment System *" at bounding box center [403, 162] width 534 height 9
click at [172, 163] on label "Onsite Sewage Treatment System *" at bounding box center [176, 163] width 81 height 5
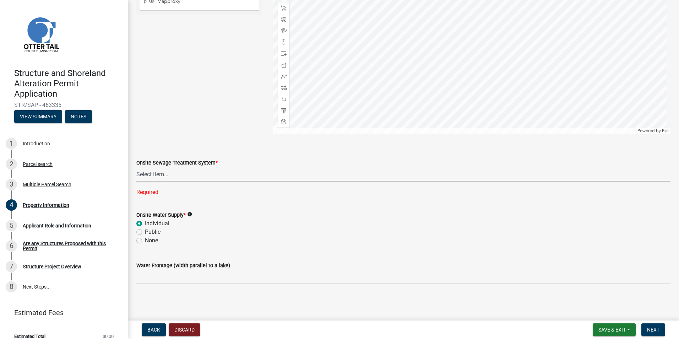
click at [172, 167] on select "Select Item... L&R Certificate of Compliance within 5yrs Compliance Inspection …" at bounding box center [403, 174] width 534 height 15
click at [147, 174] on select "Select Item... L&R Certificate of Compliance within 5yrs Compliance Inspection …" at bounding box center [403, 174] width 534 height 15
click at [136, 181] on select "Select Item... L&R Certificate of Compliance within 5yrs Compliance Inspection …" at bounding box center [403, 174] width 534 height 15
select select "bc95ce3f-9706-43bd-97a5-80c1e912429f"
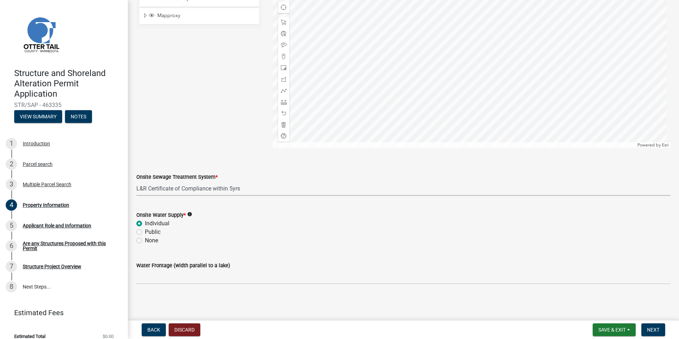
scroll to position [404, 0]
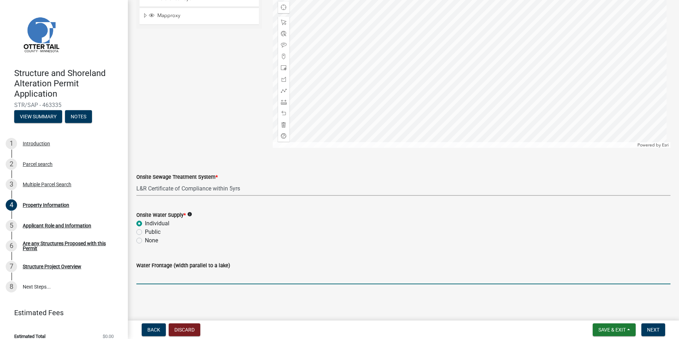
click at [182, 278] on input "Water Frontage (width parallel to a lake)" at bounding box center [403, 277] width 534 height 15
click at [186, 265] on label "Water Frontage (width parallel to a lake)" at bounding box center [183, 265] width 94 height 5
click at [186, 270] on input "Water Frontage (width parallel to a lake)" at bounding box center [403, 277] width 534 height 15
type input "230"
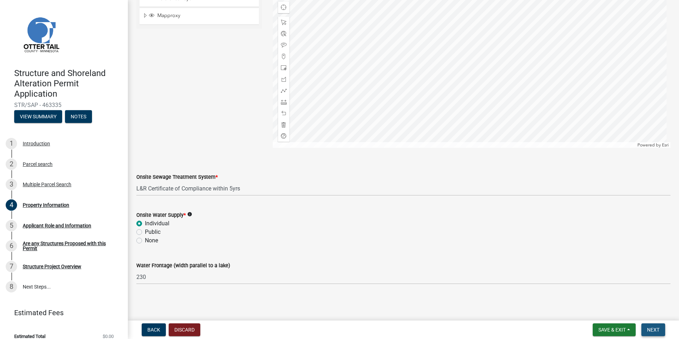
click at [652, 331] on span "Next" at bounding box center [653, 330] width 12 height 6
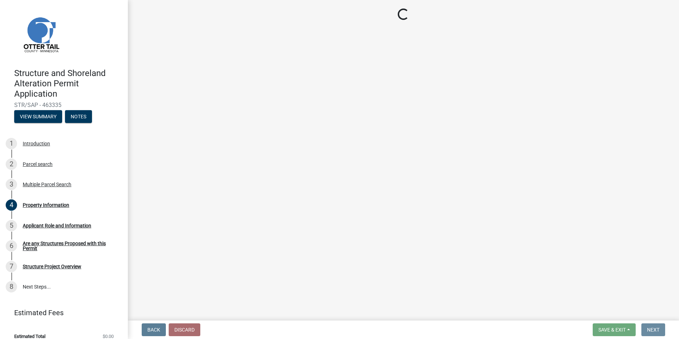
scroll to position [0, 0]
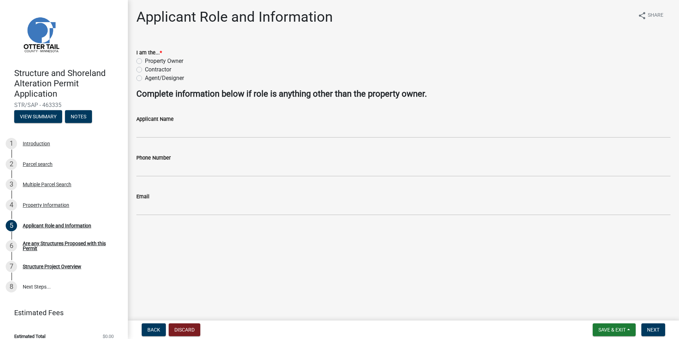
click at [145, 63] on label "Property Owner" at bounding box center [164, 61] width 38 height 9
click at [145, 61] on input "Property Owner" at bounding box center [147, 59] width 5 height 5
radio input "true"
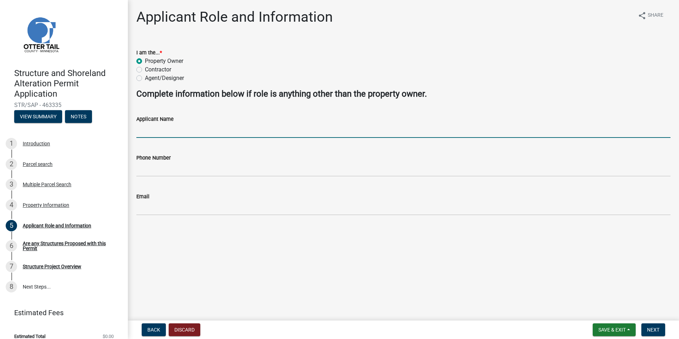
click at [159, 124] on input "Applicant Name" at bounding box center [403, 130] width 534 height 15
type input "[PERSON_NAME]"
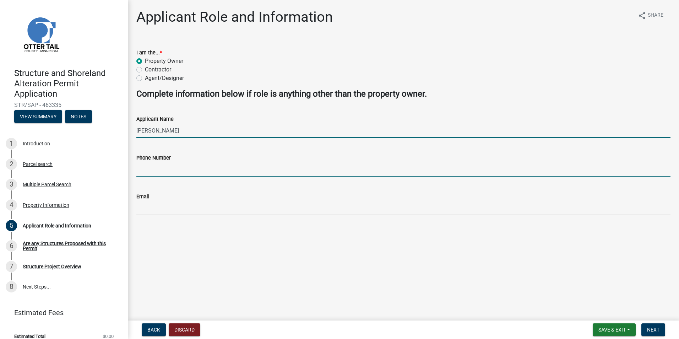
type input "7013712075"
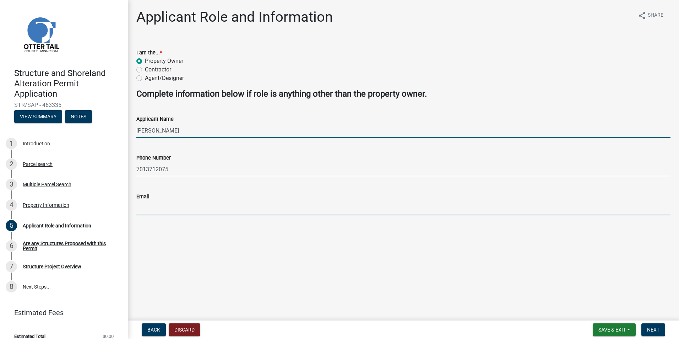
type input "[EMAIL_ADDRESS][PERSON_NAME][DOMAIN_NAME]"
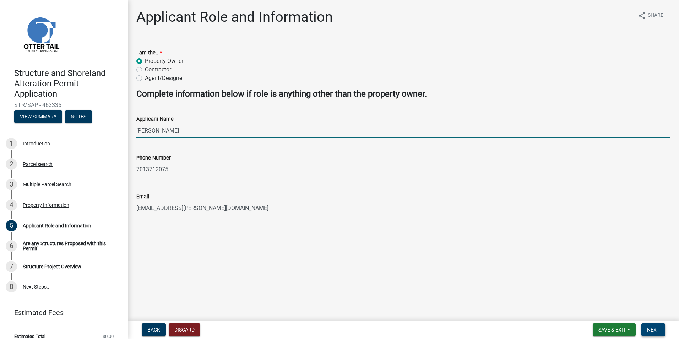
click at [656, 330] on span "Next" at bounding box center [653, 330] width 12 height 6
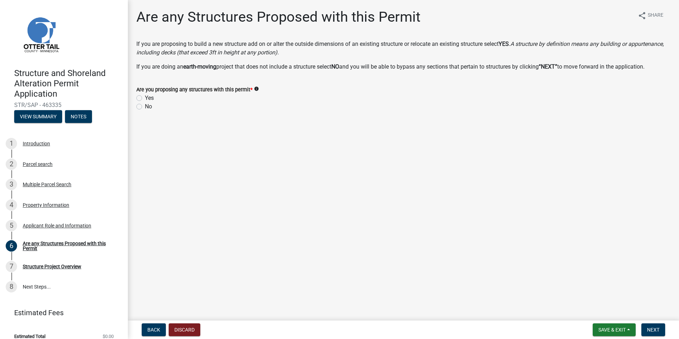
click at [145, 97] on label "Yes" at bounding box center [149, 98] width 9 height 9
click at [145, 97] on input "Yes" at bounding box center [147, 96] width 5 height 5
radio input "true"
click at [657, 331] on span "Next" at bounding box center [653, 330] width 12 height 6
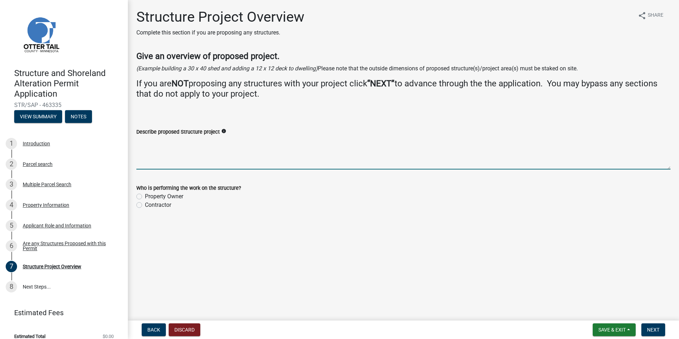
click at [157, 161] on textarea "Describe proposed Structure project" at bounding box center [403, 152] width 534 height 33
type textarea "12x16 shed"
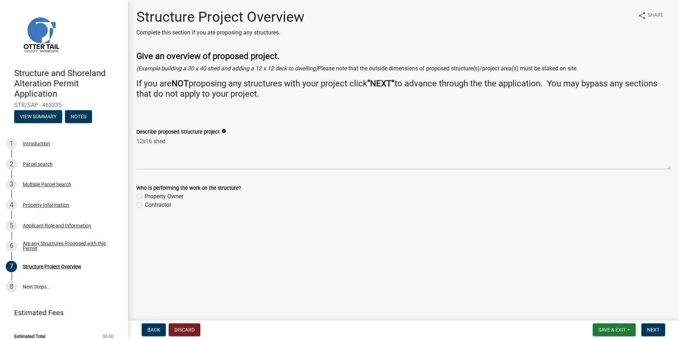
click at [145, 197] on label "Property Owner" at bounding box center [164, 196] width 38 height 9
click at [145, 197] on input "Property Owner" at bounding box center [147, 194] width 5 height 5
radio input "true"
click at [650, 327] on span "Next" at bounding box center [653, 330] width 12 height 6
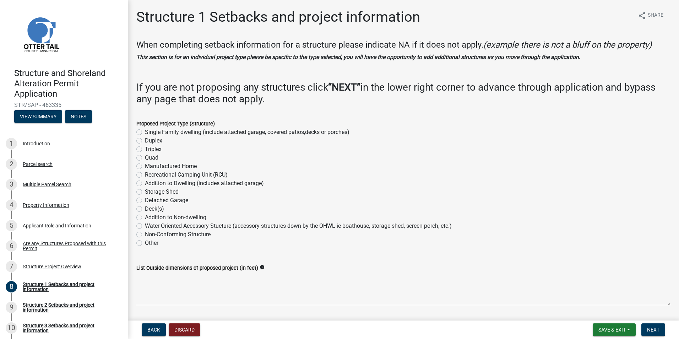
click at [145, 193] on label "Storage Shed" at bounding box center [162, 192] width 34 height 9
click at [145, 192] on input "Storage Shed" at bounding box center [147, 190] width 5 height 5
radio input "true"
click at [656, 328] on span "Next" at bounding box center [653, 330] width 12 height 6
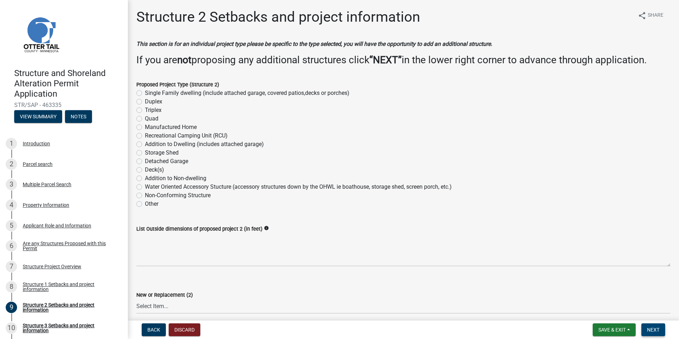
click at [656, 330] on span "Next" at bounding box center [653, 330] width 12 height 6
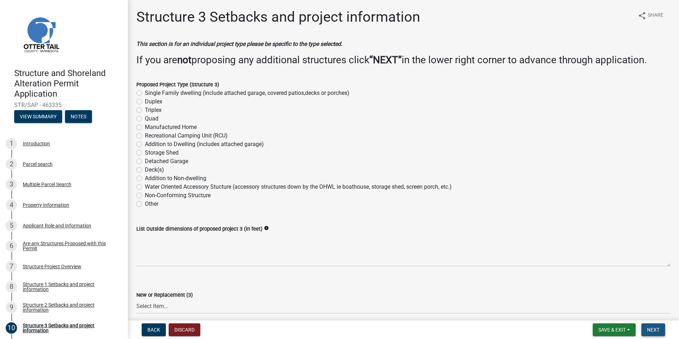
click at [650, 330] on span "Next" at bounding box center [653, 330] width 12 height 6
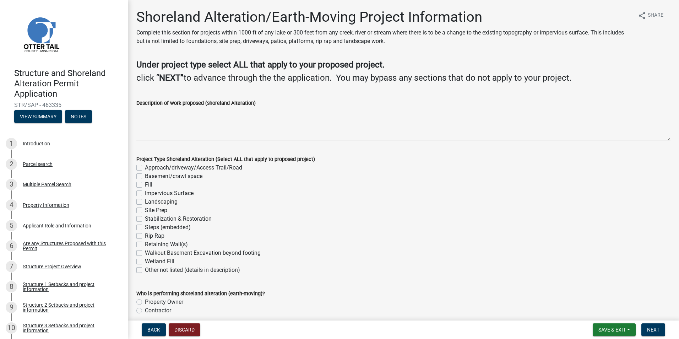
click at [145, 185] on label "Fill" at bounding box center [148, 185] width 7 height 9
click at [145, 185] on input "Fill" at bounding box center [147, 183] width 5 height 5
checkbox input "true"
checkbox input "false"
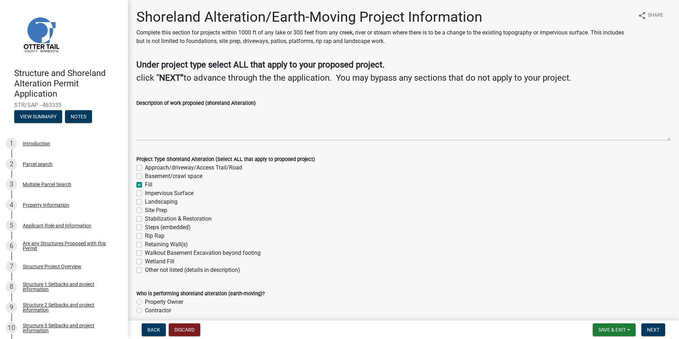
checkbox input "true"
checkbox input "false"
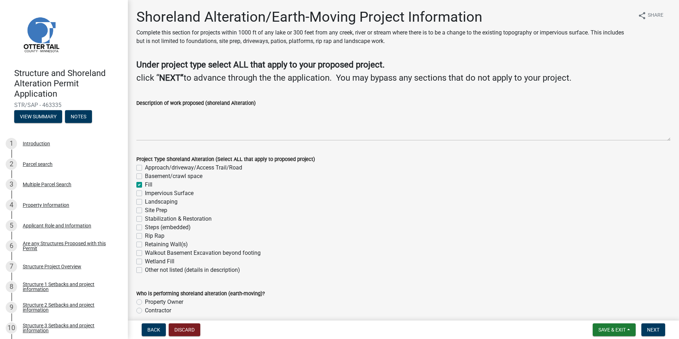
checkbox input "false"
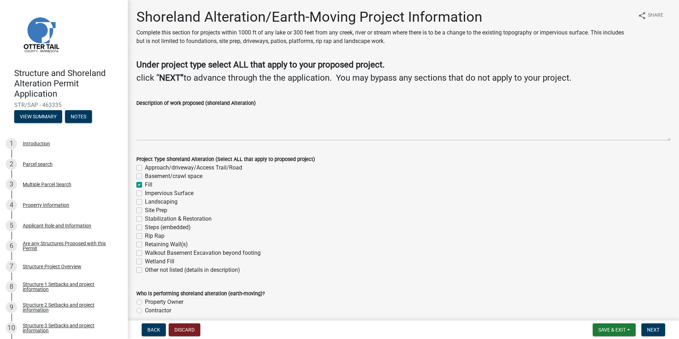
checkbox input "false"
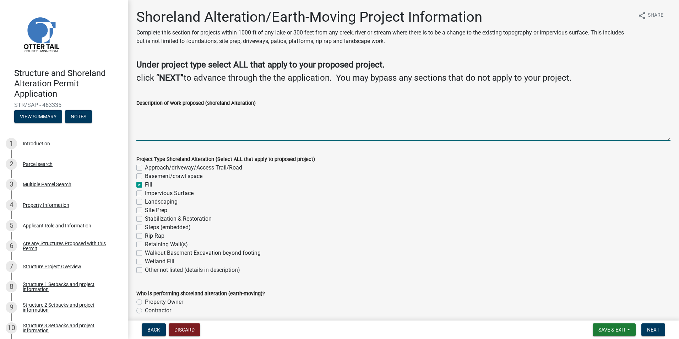
click at [145, 132] on textarea "Description of work proposed (shoreland Alteration)" at bounding box center [403, 123] width 534 height 33
type textarea "adding fill to level shed"
click at [145, 303] on label "Property Owner" at bounding box center [164, 302] width 38 height 9
click at [145, 302] on input "Property Owner" at bounding box center [147, 300] width 5 height 5
radio input "true"
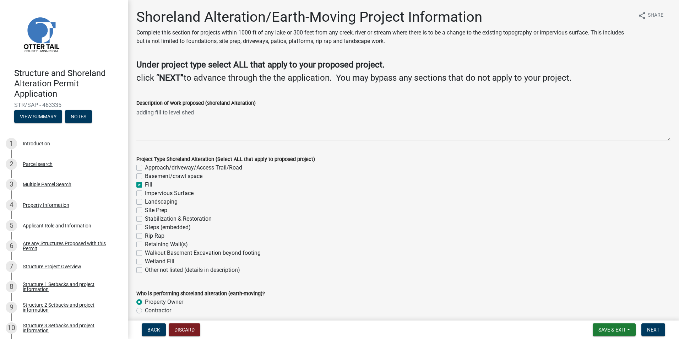
scroll to position [31, 0]
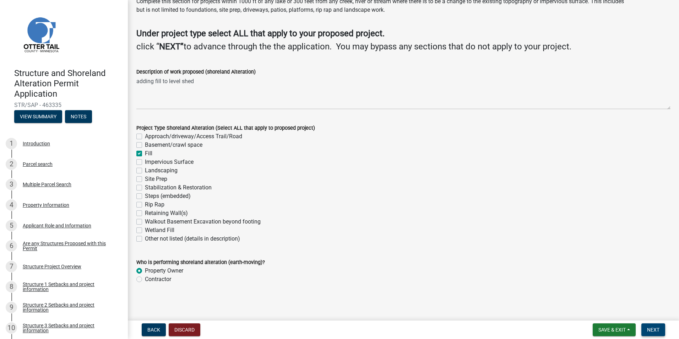
click at [655, 332] on span "Next" at bounding box center [653, 330] width 12 height 6
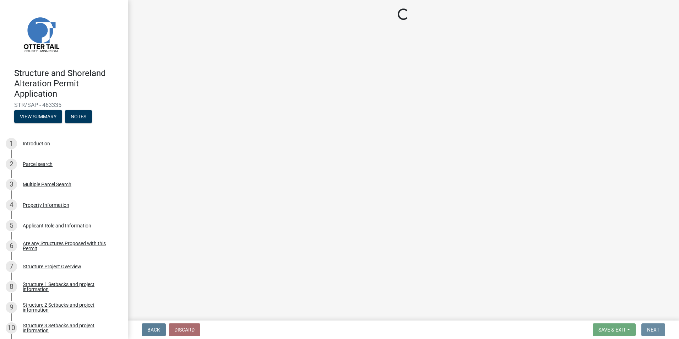
scroll to position [0, 0]
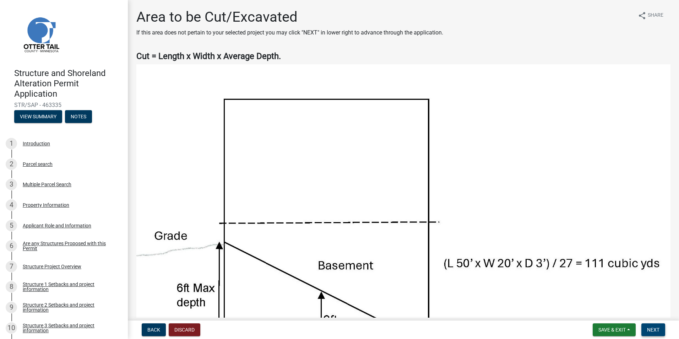
click at [663, 334] on button "Next" at bounding box center [654, 329] width 24 height 13
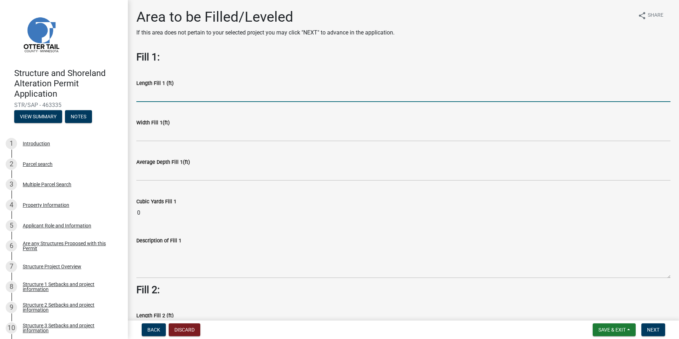
click at [187, 91] on input "text" at bounding box center [403, 94] width 534 height 15
type input "16"
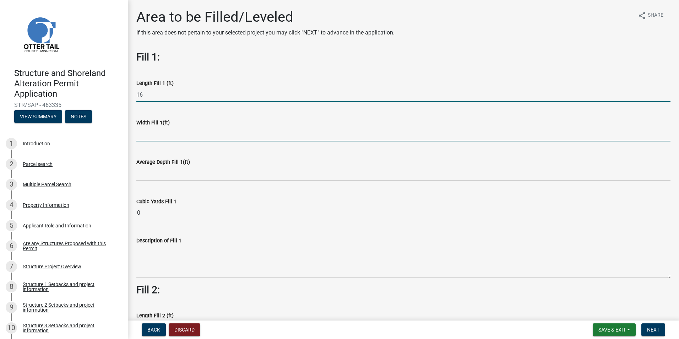
click at [156, 136] on input "text" at bounding box center [403, 134] width 534 height 15
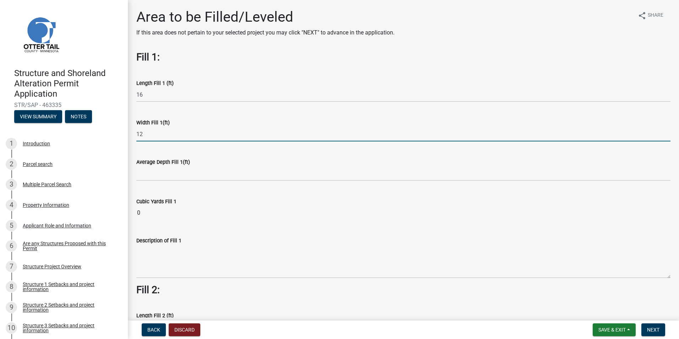
type input "12"
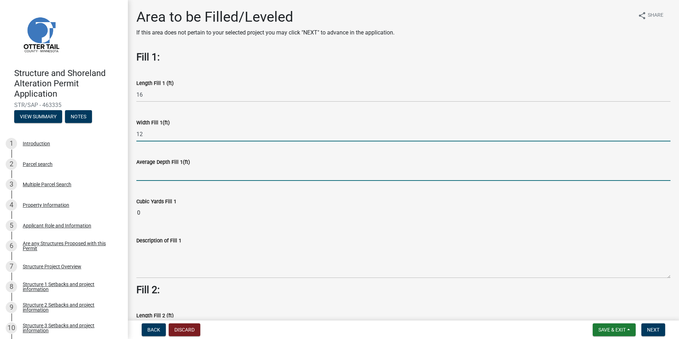
click at [151, 175] on input "text" at bounding box center [403, 173] width 534 height 15
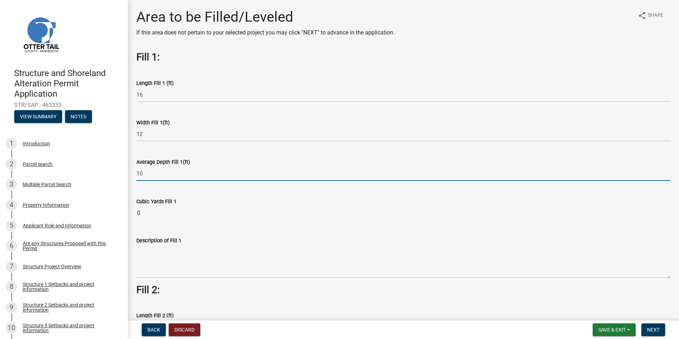
type input "1"
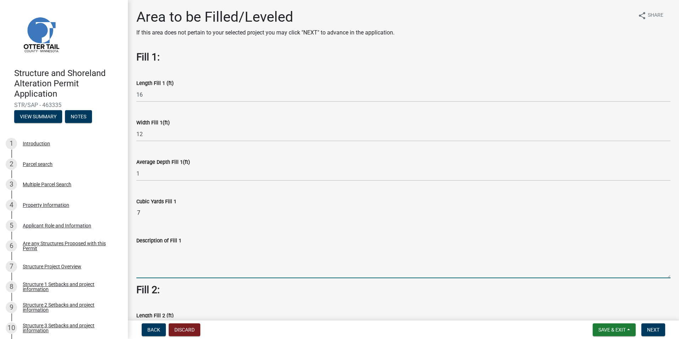
click at [144, 268] on textarea "Description of Fill 1" at bounding box center [403, 261] width 534 height 33
click at [341, 262] on textarea "sand" at bounding box center [403, 261] width 534 height 33
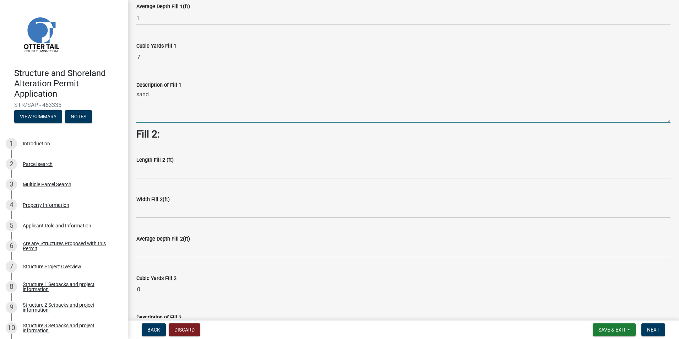
scroll to position [156, 0]
type textarea "s"
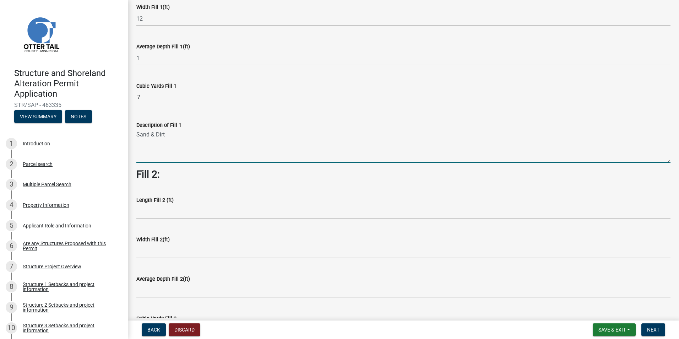
scroll to position [119, 0]
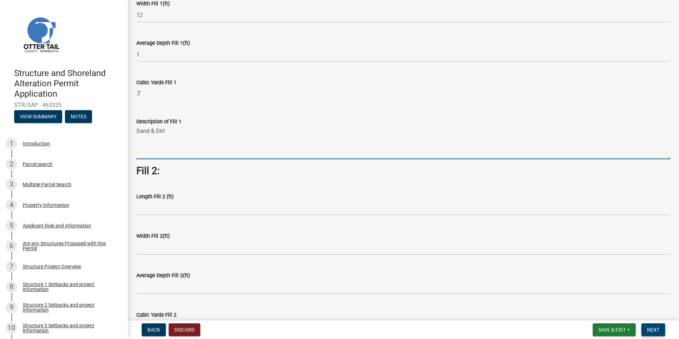
type textarea "Sand & Dirt"
click at [653, 331] on span "Next" at bounding box center [653, 330] width 12 height 6
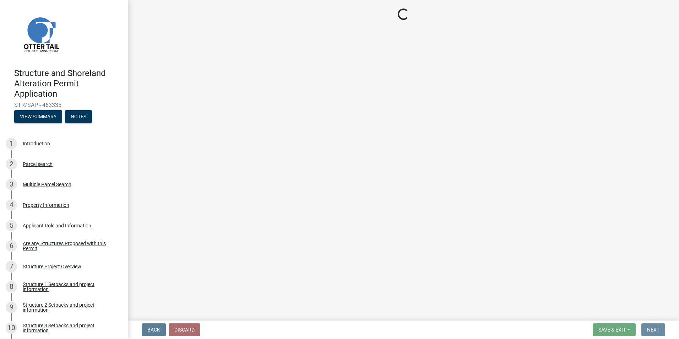
scroll to position [0, 0]
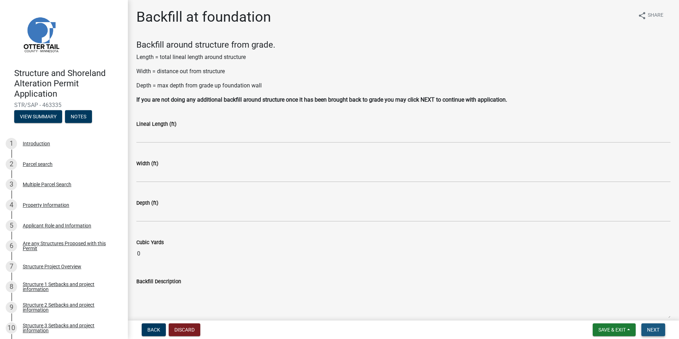
click at [653, 331] on span "Next" at bounding box center [653, 330] width 12 height 6
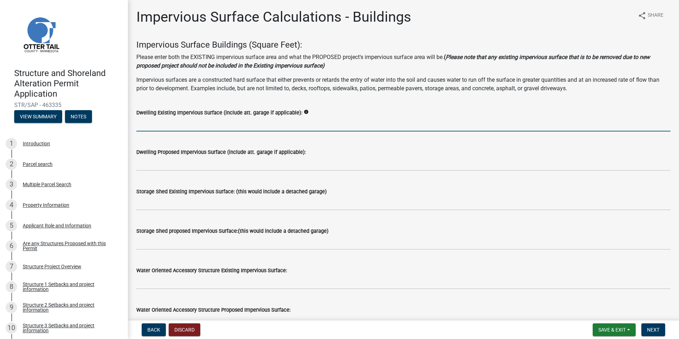
click at [239, 120] on input "text" at bounding box center [403, 124] width 534 height 15
type input "1900"
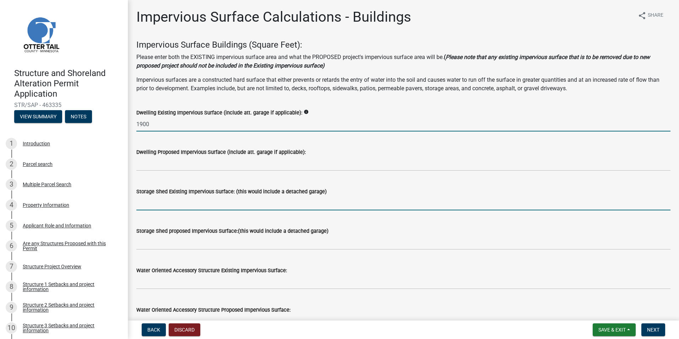
click at [172, 200] on input "text" at bounding box center [403, 203] width 534 height 15
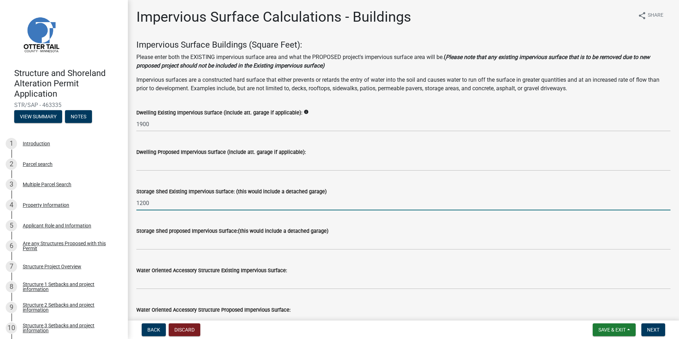
type input "1200"
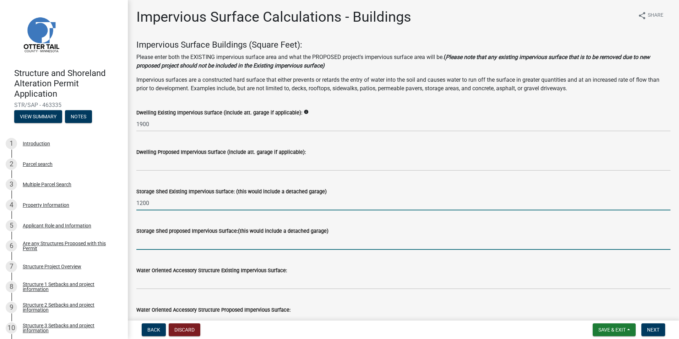
click at [150, 248] on input "text" at bounding box center [403, 242] width 534 height 15
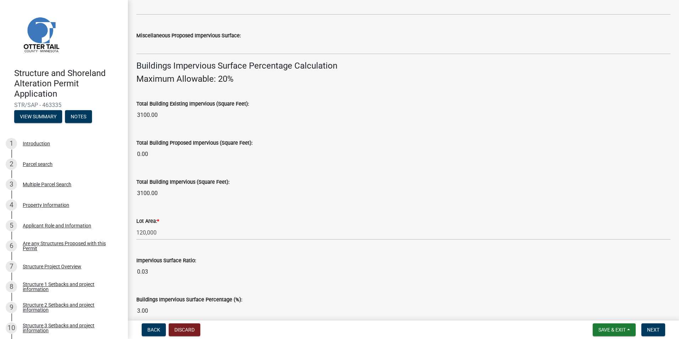
scroll to position [467, 0]
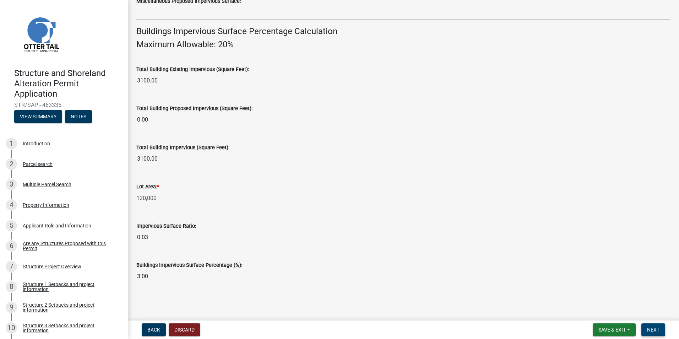
type input "192"
click at [655, 330] on span "Next" at bounding box center [653, 330] width 12 height 6
click at [657, 328] on span "Next" at bounding box center [653, 330] width 12 height 6
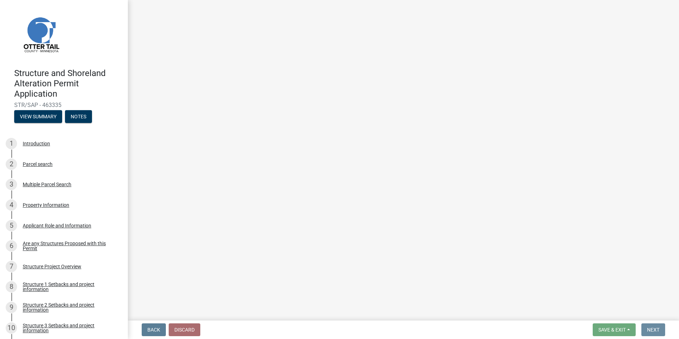
scroll to position [0, 0]
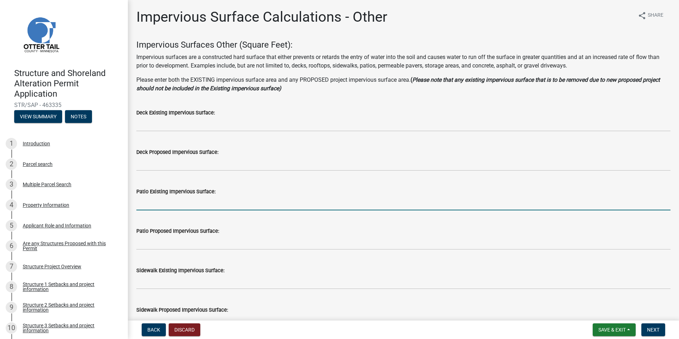
click at [221, 201] on input "text" at bounding box center [403, 203] width 534 height 15
type input "160"
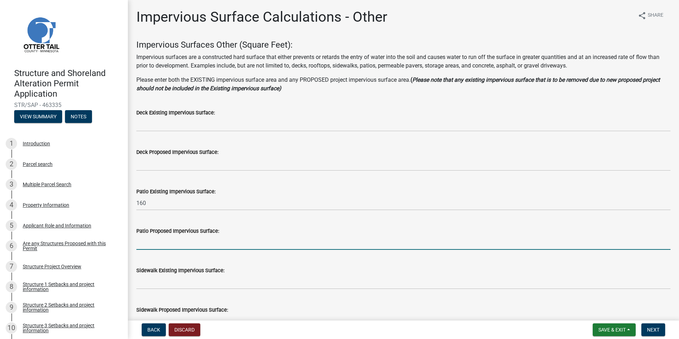
drag, startPoint x: 164, startPoint y: 244, endPoint x: 235, endPoint y: 258, distance: 72.8
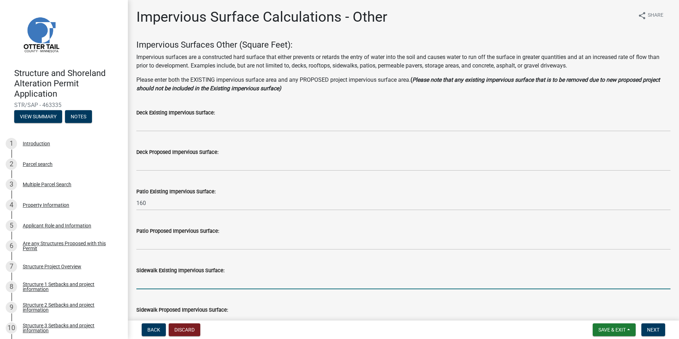
click at [145, 281] on input "text" at bounding box center [403, 282] width 534 height 15
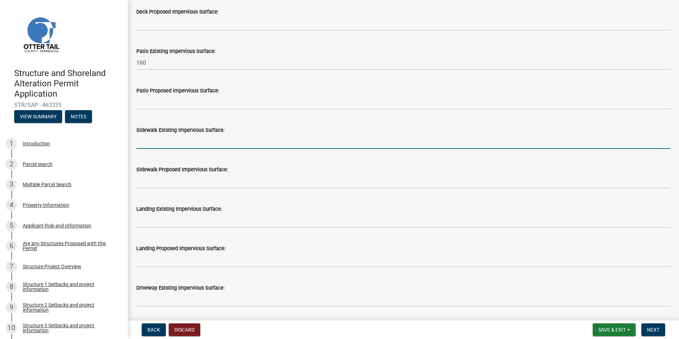
scroll to position [142, 0]
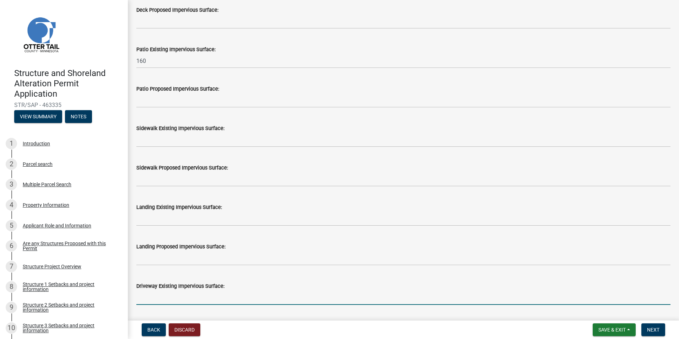
click at [199, 298] on input "text" at bounding box center [403, 297] width 534 height 15
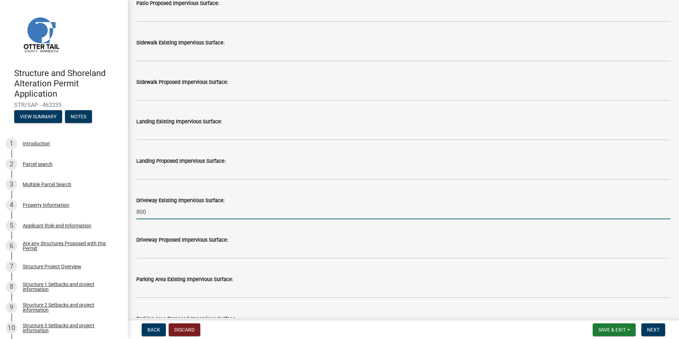
scroll to position [227, 0]
type input "800"
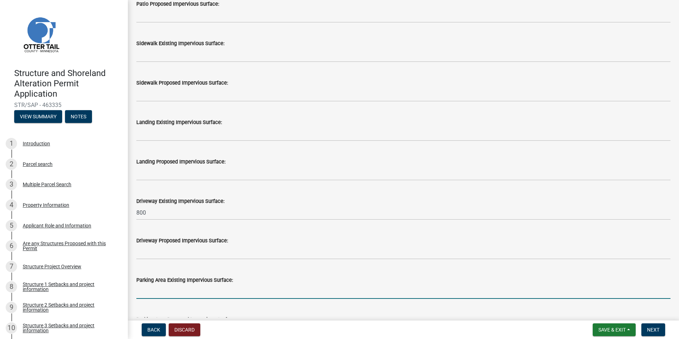
click at [172, 293] on input "text" at bounding box center [403, 291] width 534 height 15
type input "800"
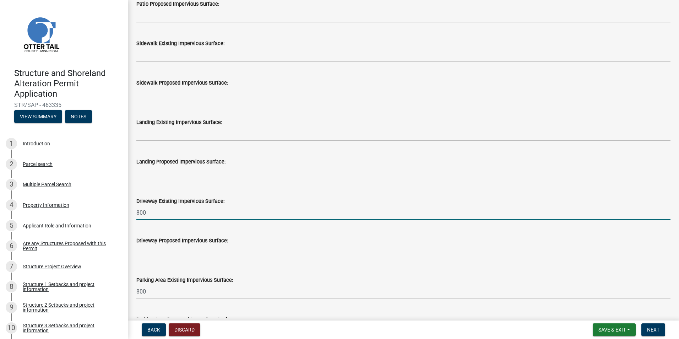
click at [148, 214] on input "800" at bounding box center [403, 212] width 534 height 15
type input "8"
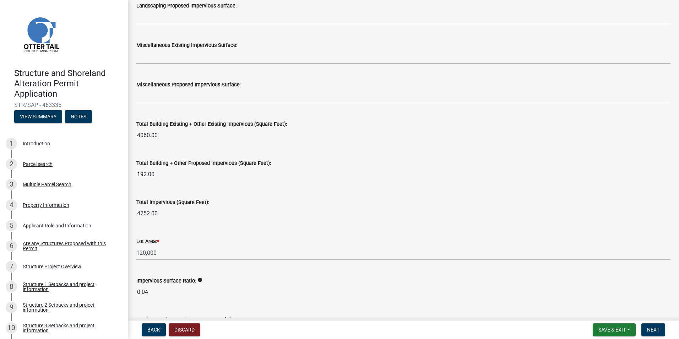
scroll to position [753, 0]
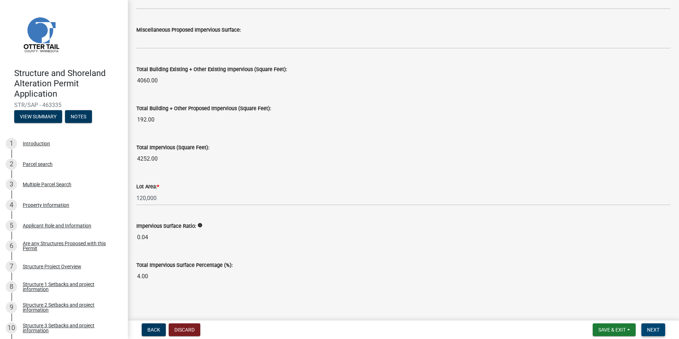
type input "3000"
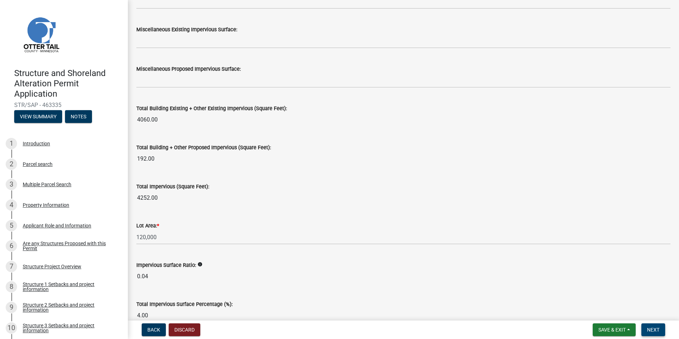
click at [651, 331] on span "Next" at bounding box center [653, 330] width 12 height 6
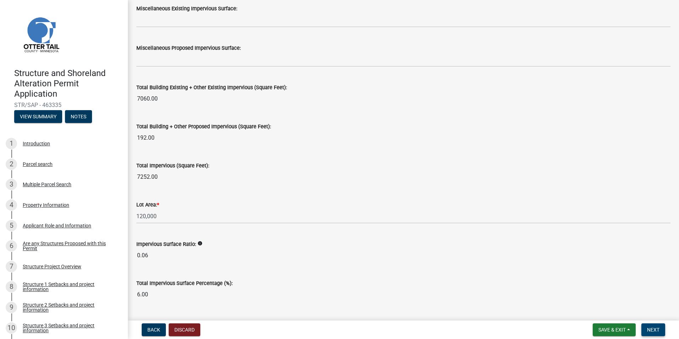
scroll to position [753, 0]
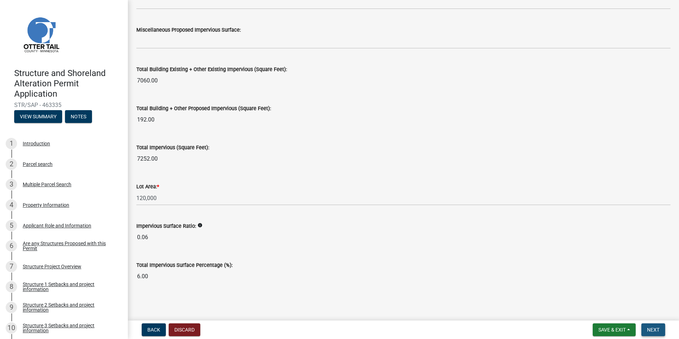
click at [647, 331] on button "Next" at bounding box center [654, 329] width 24 height 13
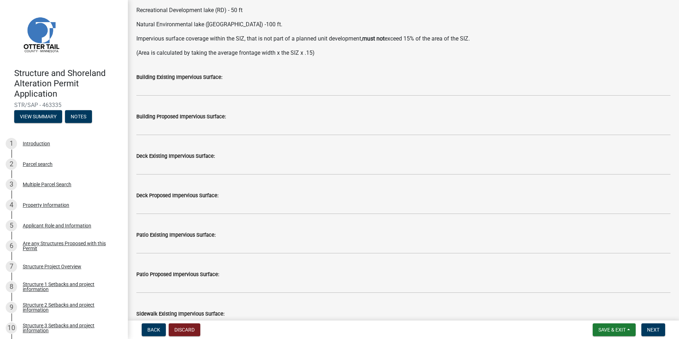
scroll to position [92, 0]
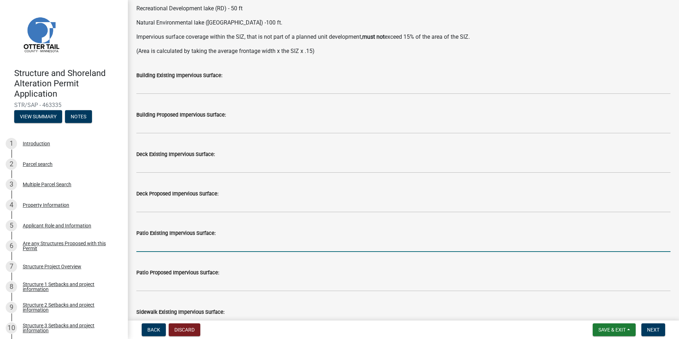
click at [241, 243] on input "text" at bounding box center [403, 244] width 534 height 15
type input "144"
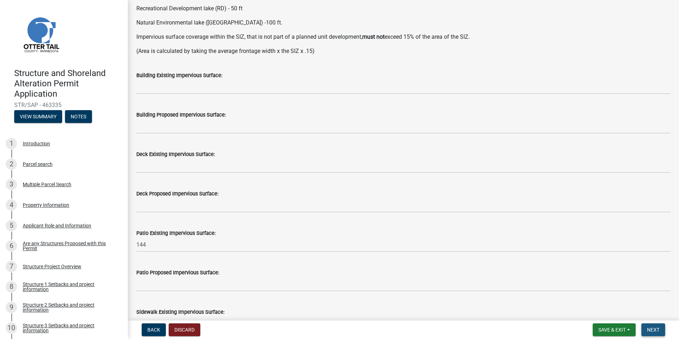
click at [652, 333] on span "Next" at bounding box center [653, 330] width 12 height 6
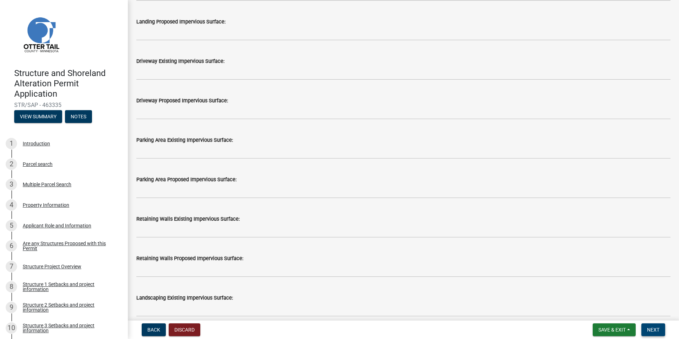
scroll to position [501, 0]
click at [653, 331] on span "Next" at bounding box center [653, 330] width 12 height 6
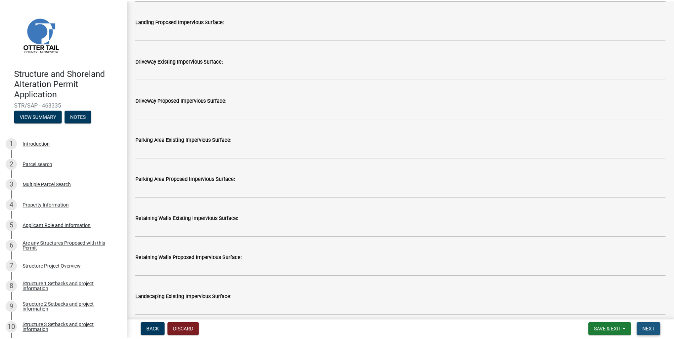
scroll to position [0, 0]
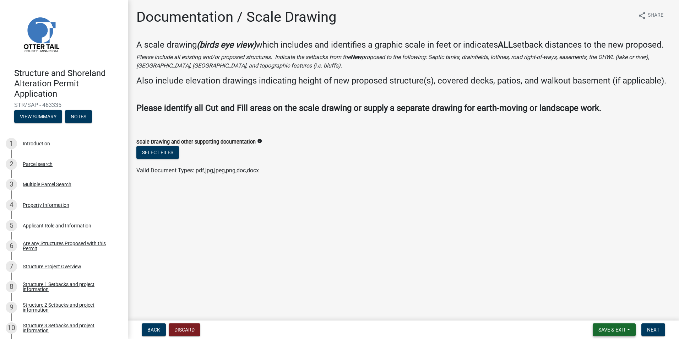
click at [615, 332] on span "Save & Exit" at bounding box center [612, 330] width 27 height 6
click at [608, 311] on button "Save & Exit" at bounding box center [607, 311] width 57 height 17
